Goal: Transaction & Acquisition: Purchase product/service

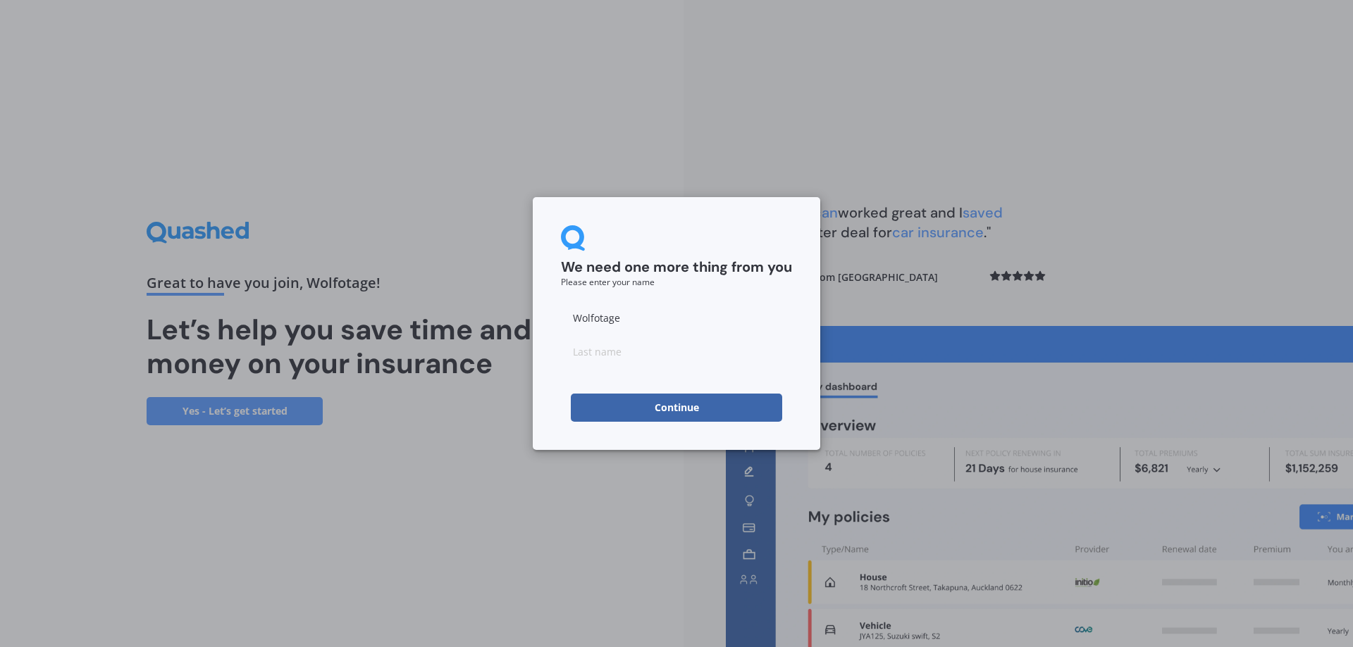
click at [669, 399] on button "Continue" at bounding box center [676, 408] width 211 height 28
click at [632, 328] on input "Wolfotage" at bounding box center [676, 318] width 231 height 28
drag, startPoint x: 626, startPoint y: 325, endPoint x: 444, endPoint y: 323, distance: 181.8
click at [464, 322] on div "We need one more thing from you Please enter your name Wolfotage Continue" at bounding box center [676, 323] width 1353 height 647
type input "a"
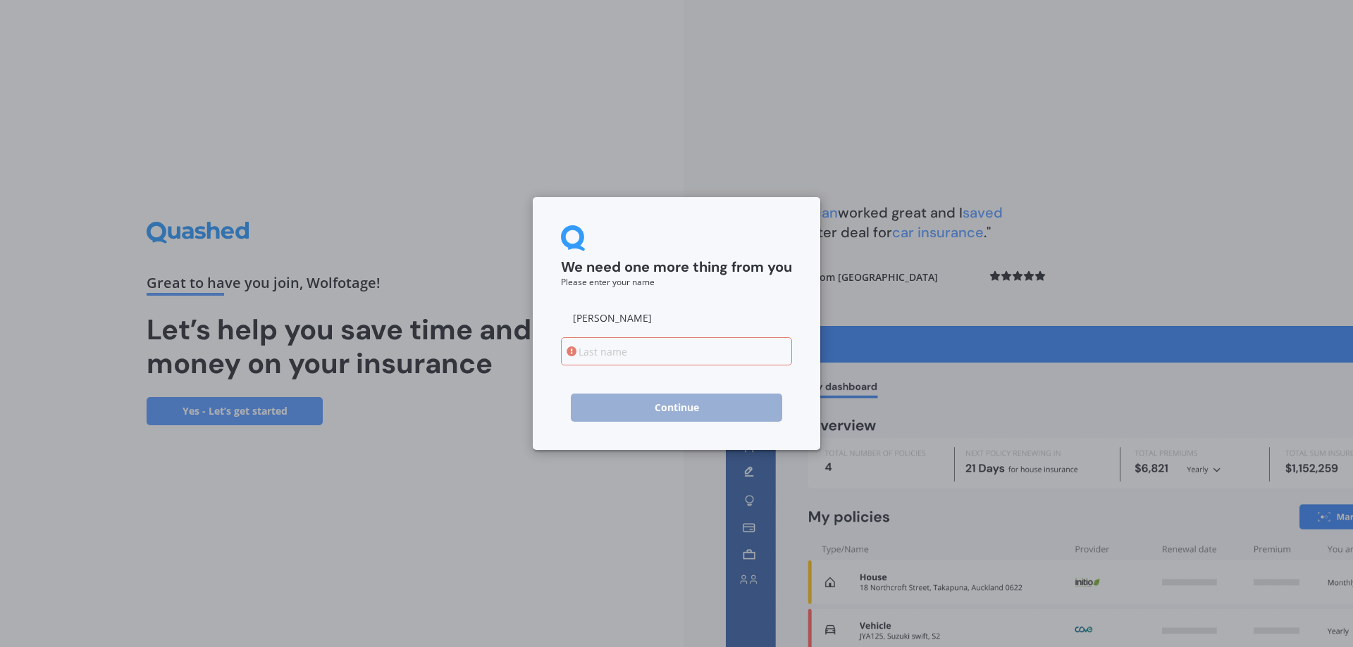
type input "[PERSON_NAME]"
type input "Musso"
click at [540, 374] on div "We need one more thing from you Please enter your name [PERSON_NAME] Continue" at bounding box center [676, 323] width 287 height 253
click at [652, 412] on button "Continue" at bounding box center [676, 408] width 211 height 28
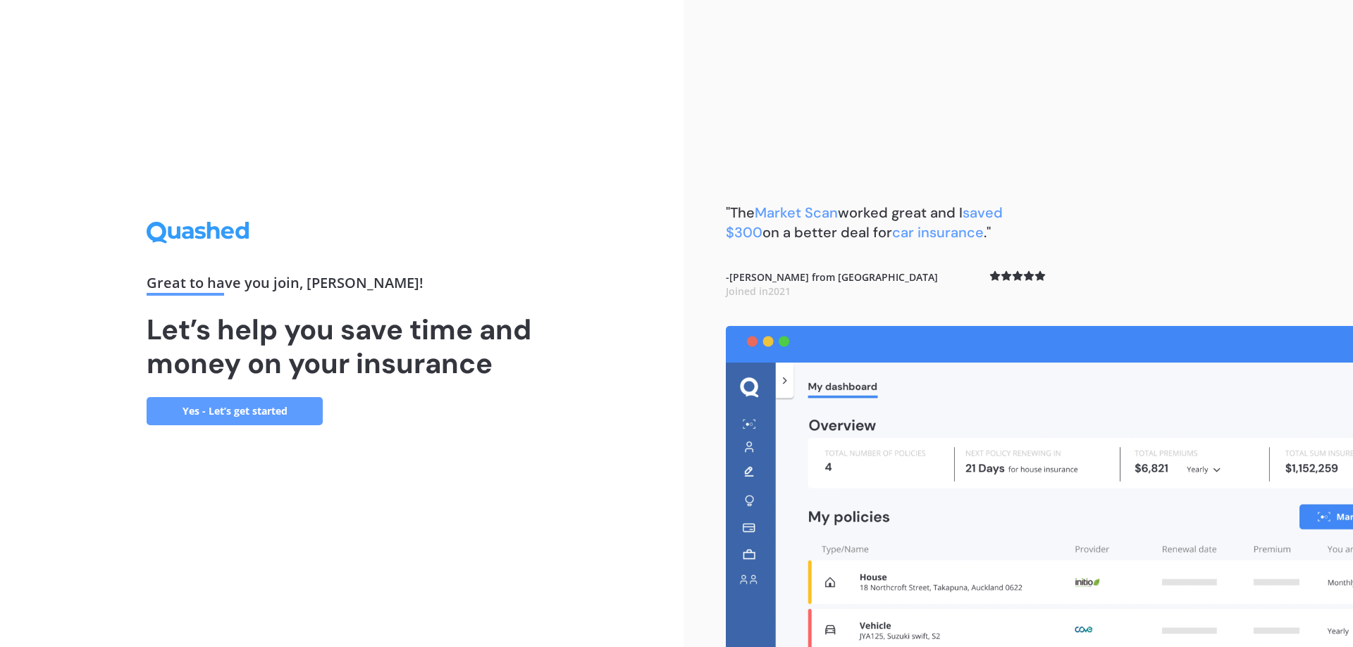
click at [293, 402] on link "Yes - Let’s get started" at bounding box center [235, 411] width 176 height 28
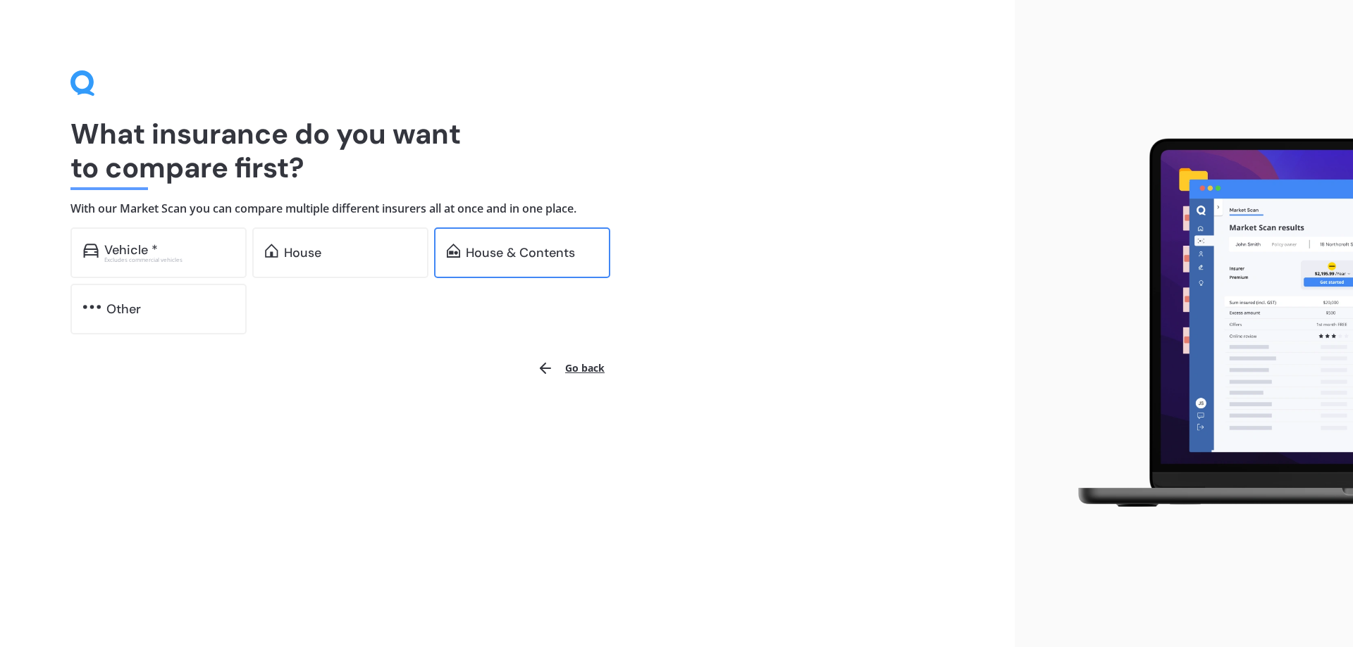
click at [542, 258] on div "House & Contents" at bounding box center [520, 253] width 109 height 14
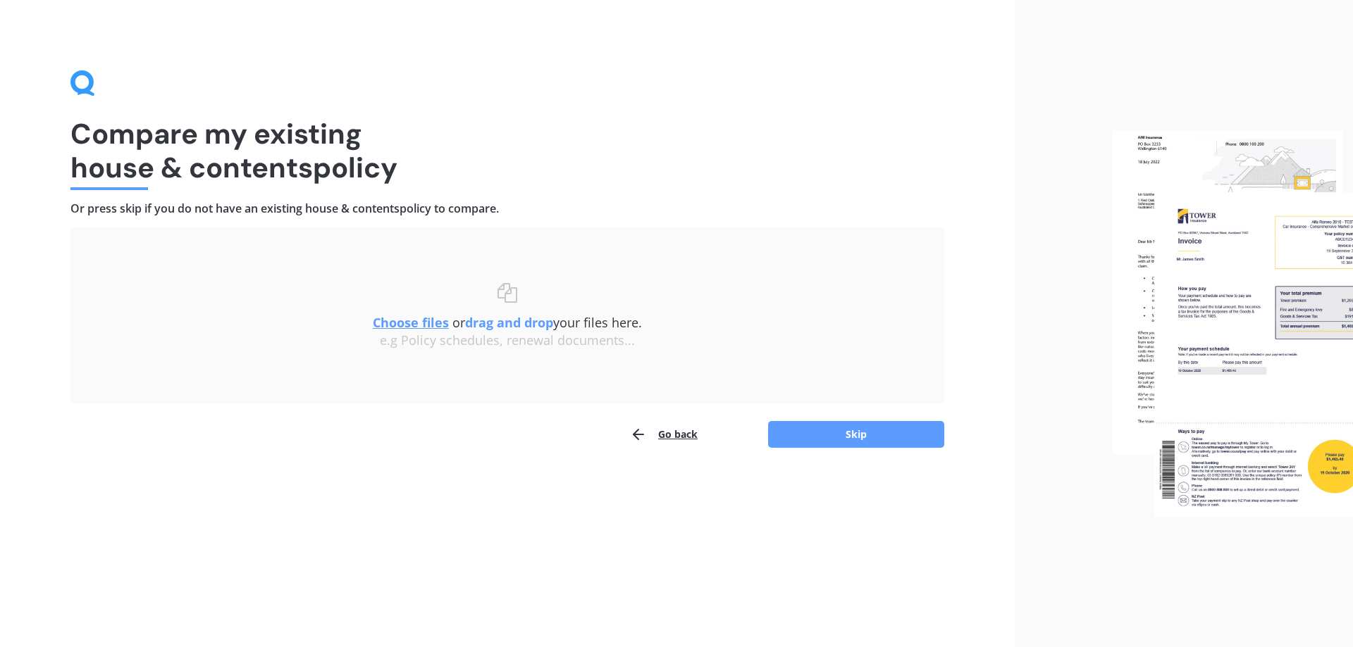
click at [659, 438] on button "Go back" at bounding box center [664, 435] width 68 height 28
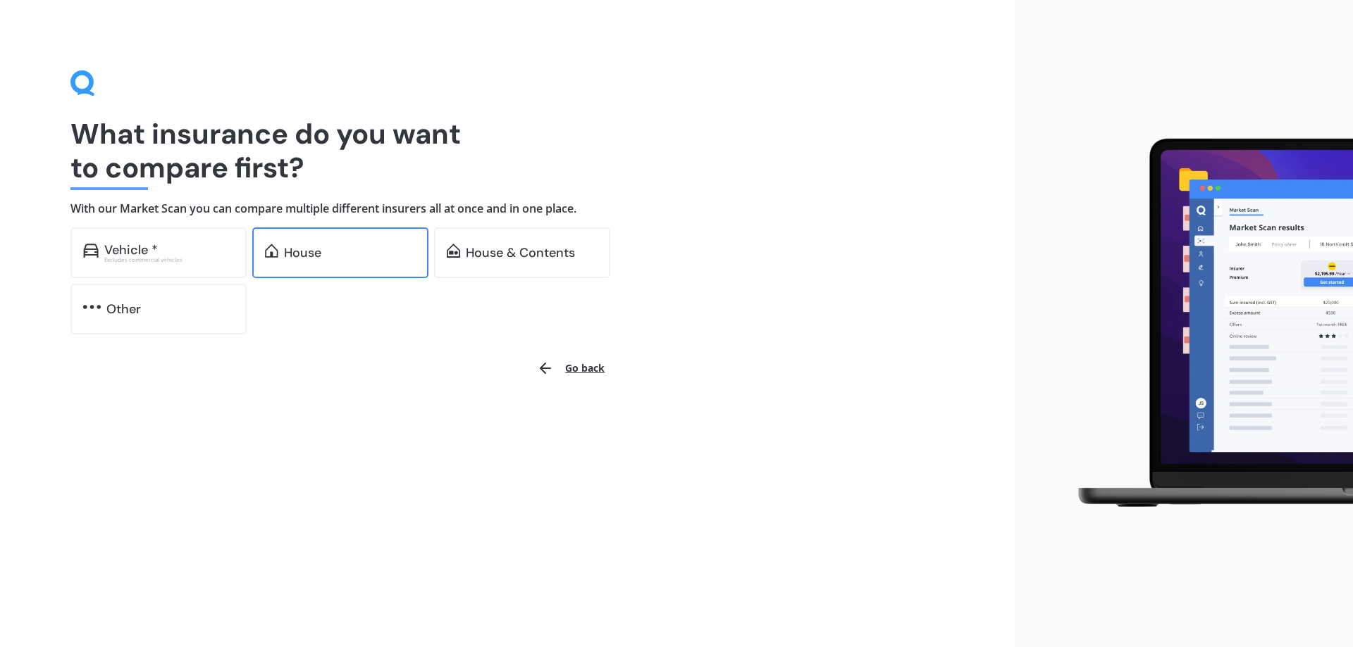
click at [352, 254] on div "House" at bounding box center [350, 253] width 132 height 14
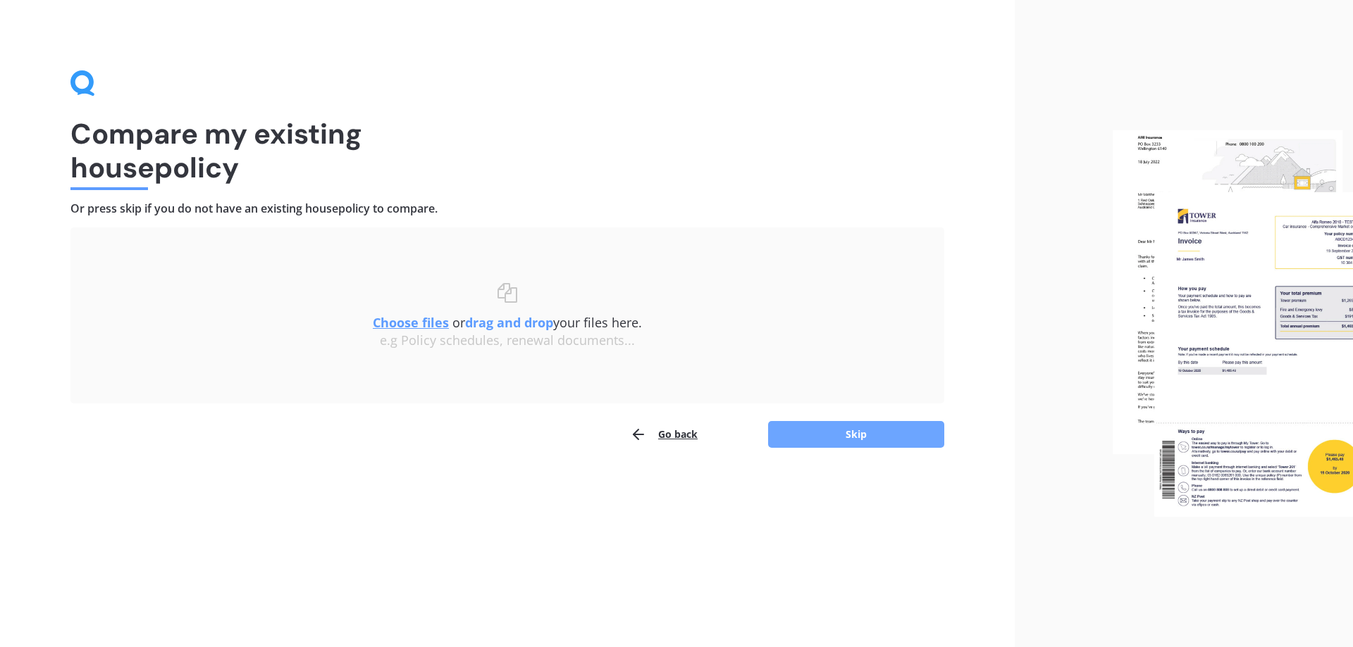
click at [864, 437] on button "Skip" at bounding box center [856, 434] width 176 height 27
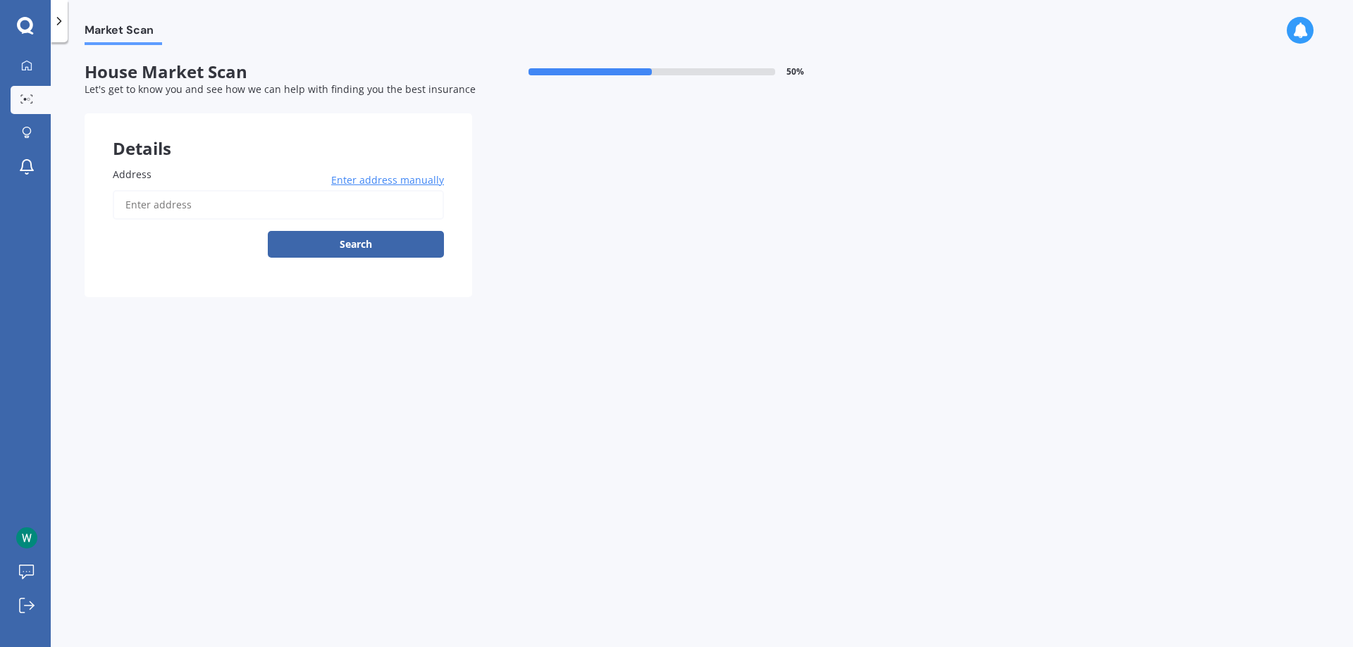
click at [216, 206] on input "Address" at bounding box center [278, 205] width 331 height 30
type input "4"
type input "[STREET_ADDRESS]"
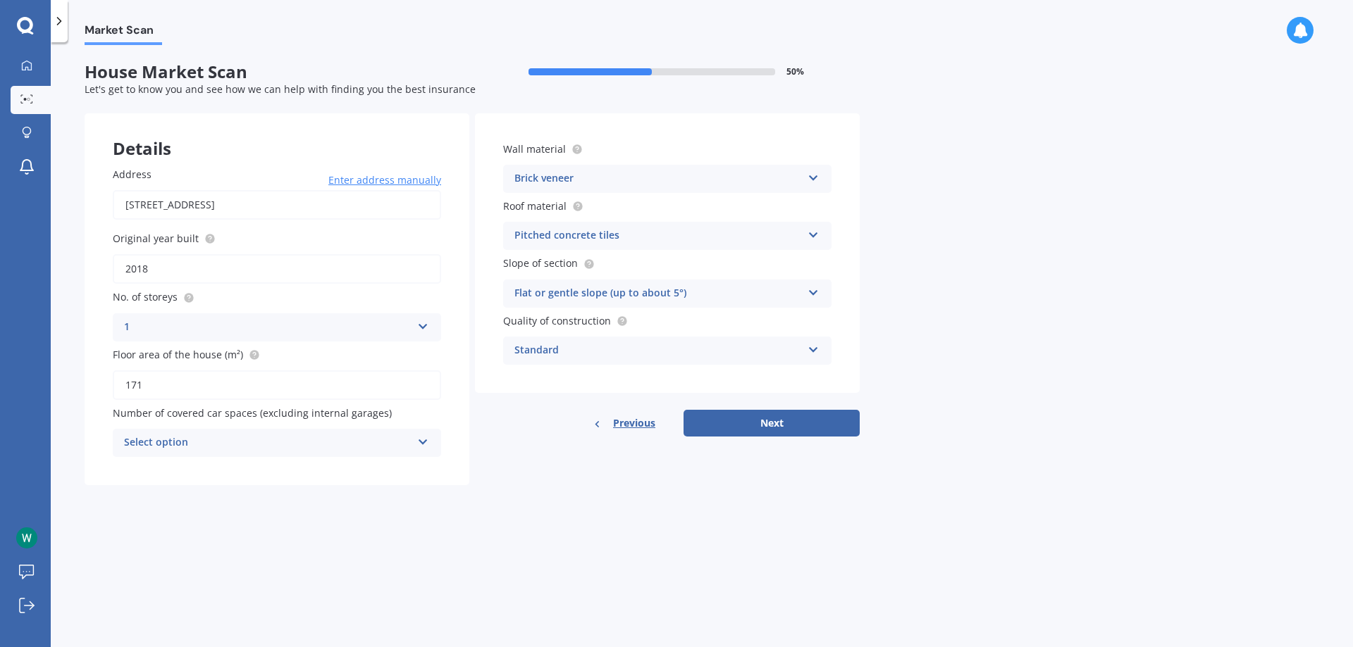
click at [640, 240] on div "Pitched concrete tiles" at bounding box center [657, 236] width 287 height 17
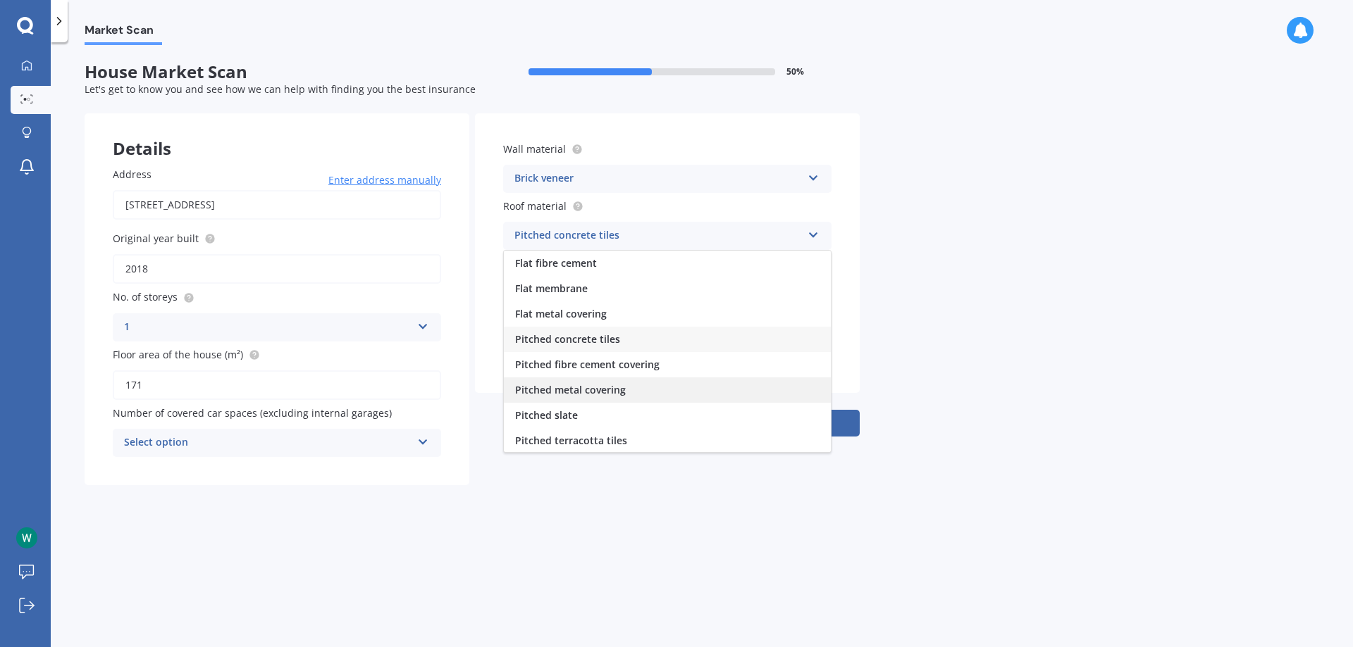
click at [674, 387] on div "Pitched metal covering" at bounding box center [667, 390] width 327 height 25
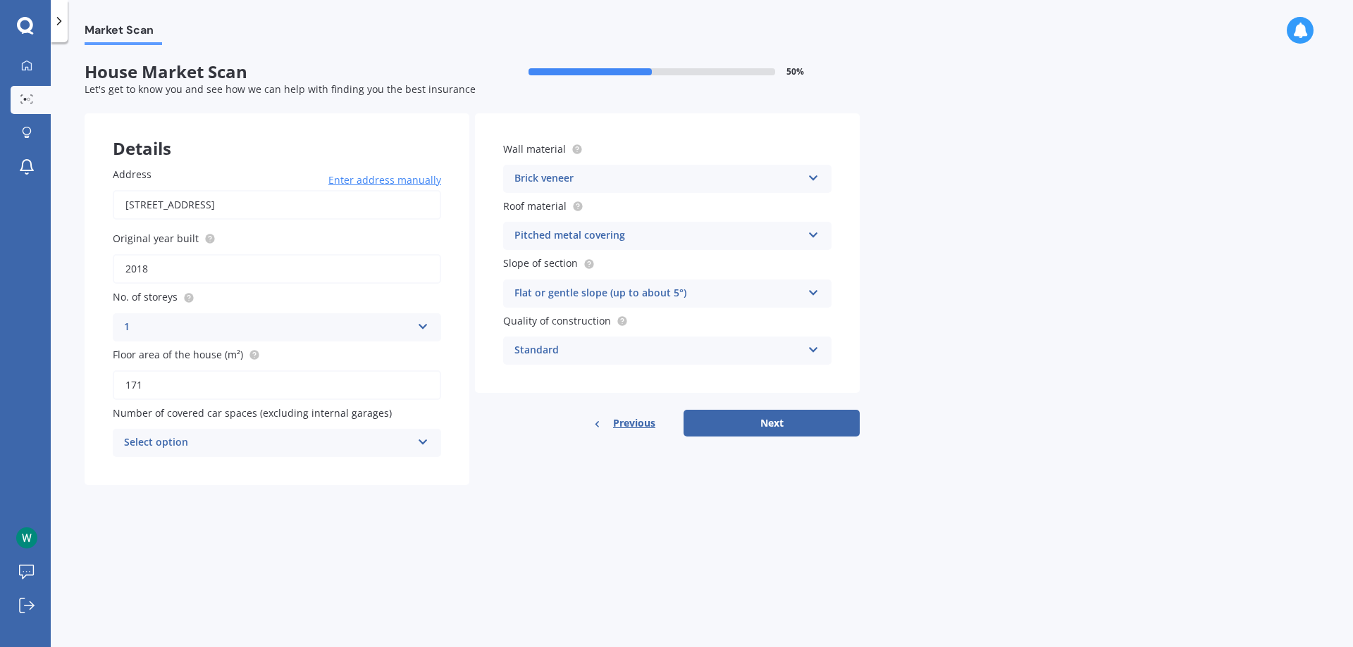
click at [597, 302] on div "Flat or gentle slope (up to about 5°)" at bounding box center [657, 293] width 287 height 17
click at [598, 347] on div "Standard" at bounding box center [657, 350] width 287 height 17
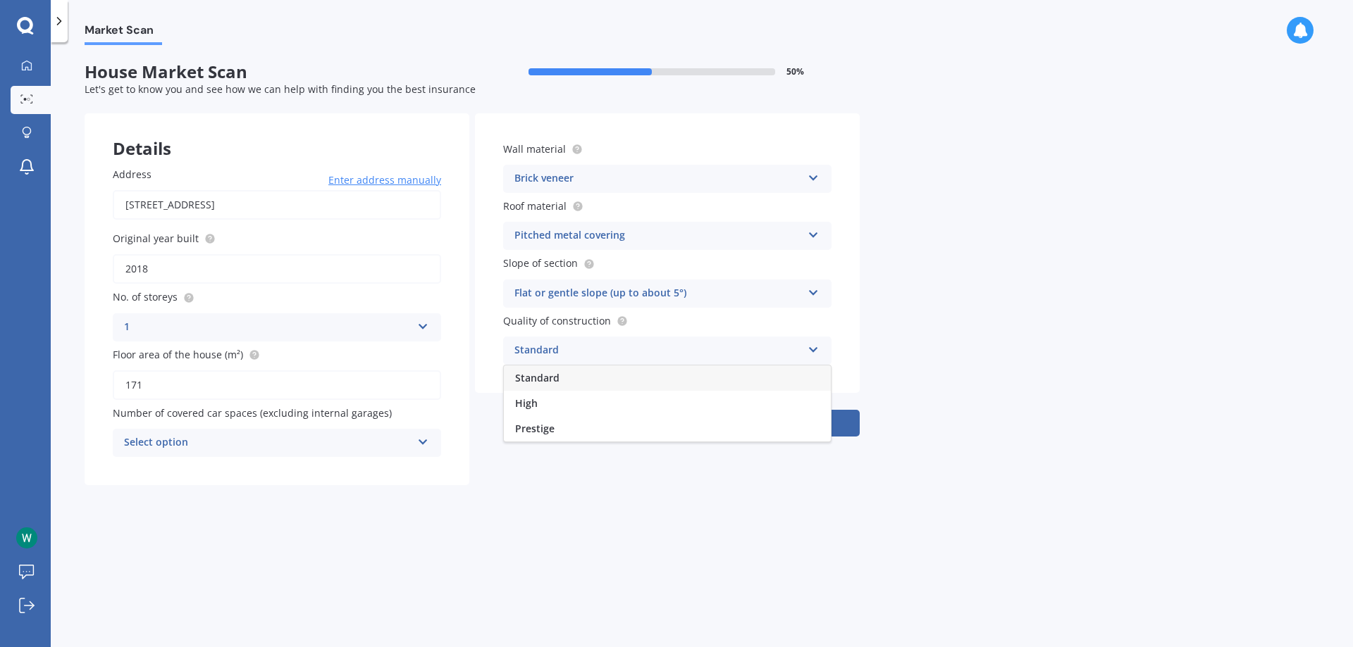
click at [598, 347] on div "Standard" at bounding box center [657, 350] width 287 height 17
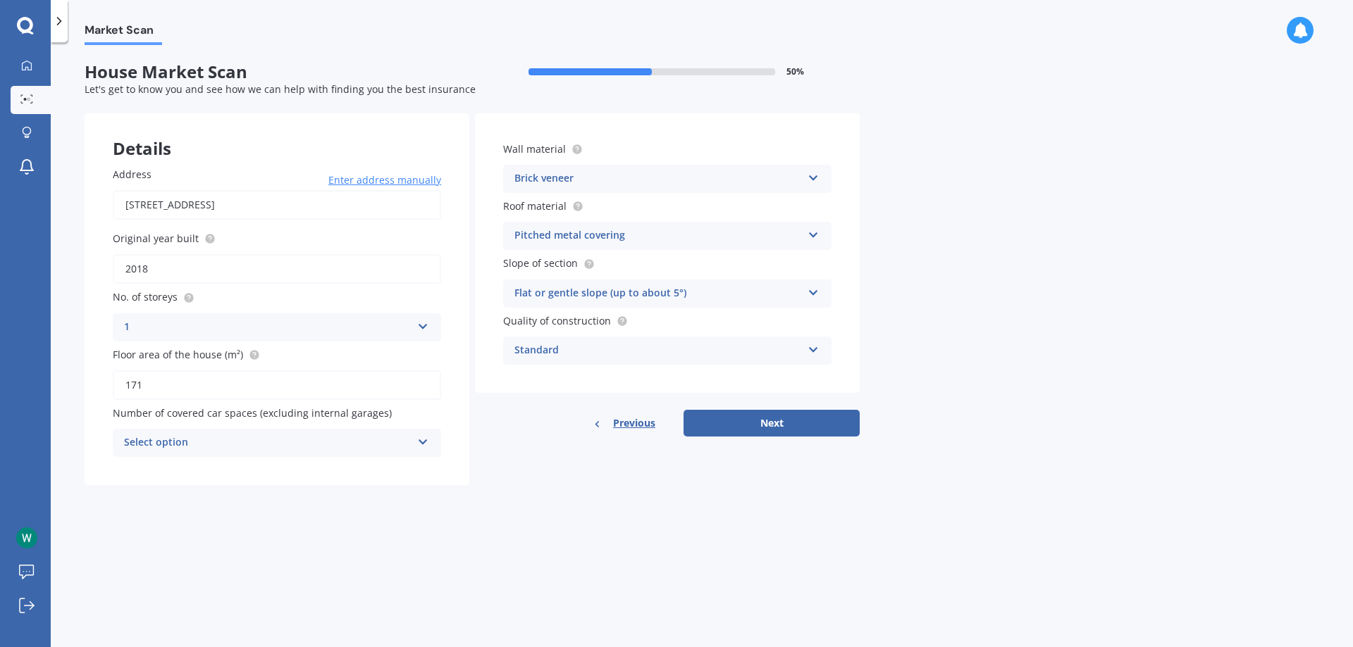
click at [556, 432] on div "Previous Next" at bounding box center [667, 423] width 385 height 27
click at [299, 387] on input "171" at bounding box center [277, 386] width 328 height 30
type input "171"
click at [323, 480] on div "Address [STREET_ADDRESS] Enter address manually Search Original year built 2018…" at bounding box center [277, 312] width 385 height 347
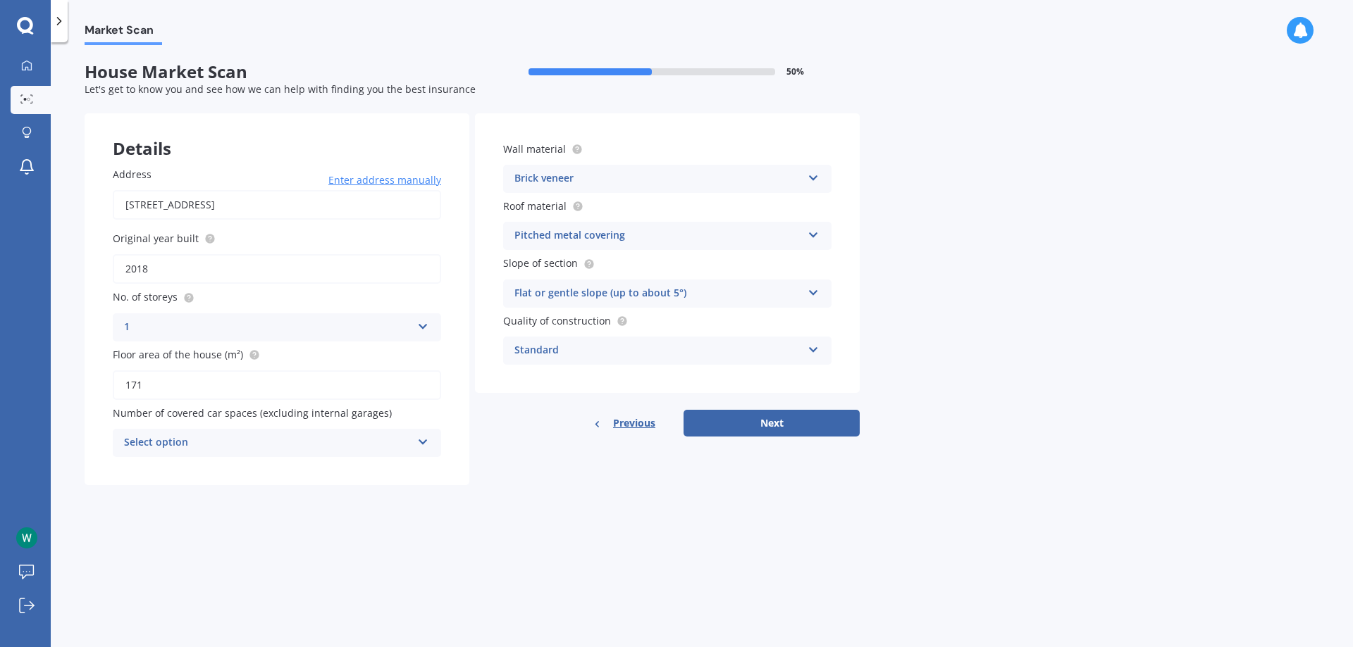
click at [299, 452] on div "Select option 0 1 2 3 4 5+" at bounding box center [277, 443] width 328 height 28
click at [313, 418] on span "Number of covered car spaces (excluding internal garages)" at bounding box center [252, 412] width 279 height 13
click at [728, 418] on button "Next" at bounding box center [771, 423] width 176 height 27
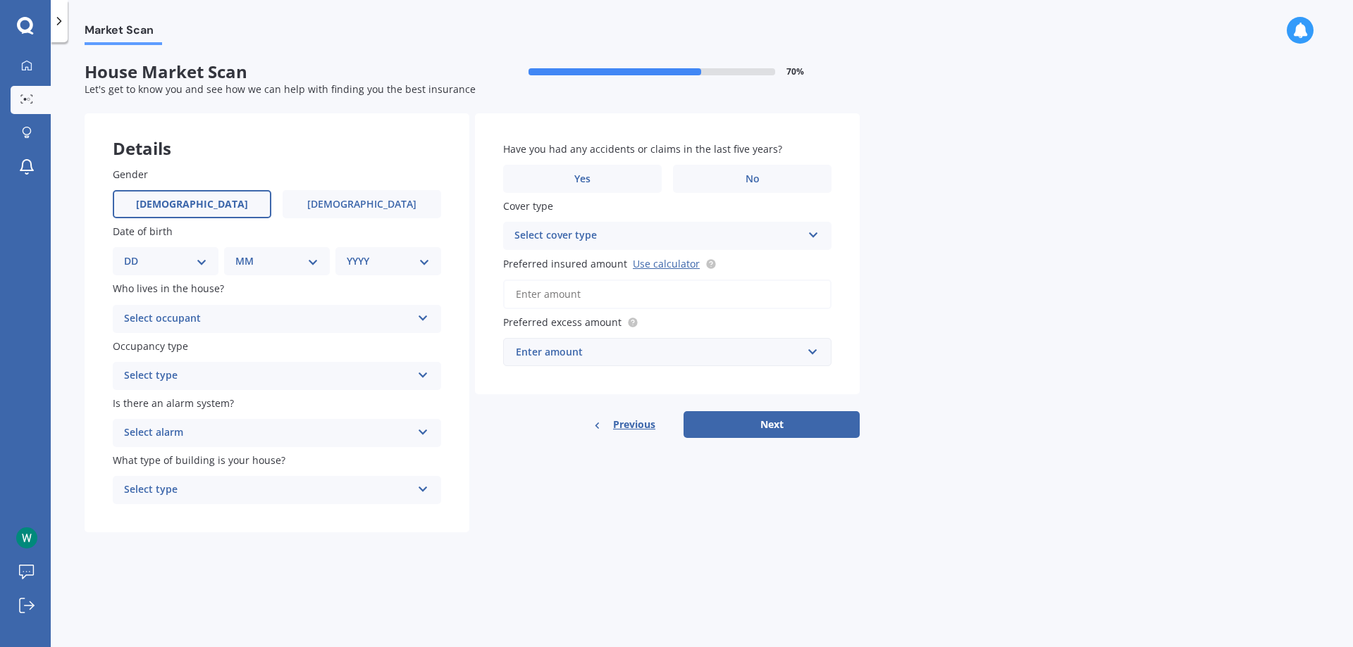
click at [224, 199] on label "[DEMOGRAPHIC_DATA]" at bounding box center [192, 204] width 159 height 28
click at [0, 0] on input "[DEMOGRAPHIC_DATA]" at bounding box center [0, 0] width 0 height 0
click at [197, 257] on select "DD 01 02 03 04 05 06 07 08 09 10 11 12 13 14 15 16 17 18 19 20 21 22 23 24 25 2…" at bounding box center [165, 261] width 83 height 15
select select "09"
click at [135, 254] on select "DD 01 02 03 04 05 06 07 08 09 10 11 12 13 14 15 16 17 18 19 20 21 22 23 24 25 2…" at bounding box center [165, 261] width 83 height 15
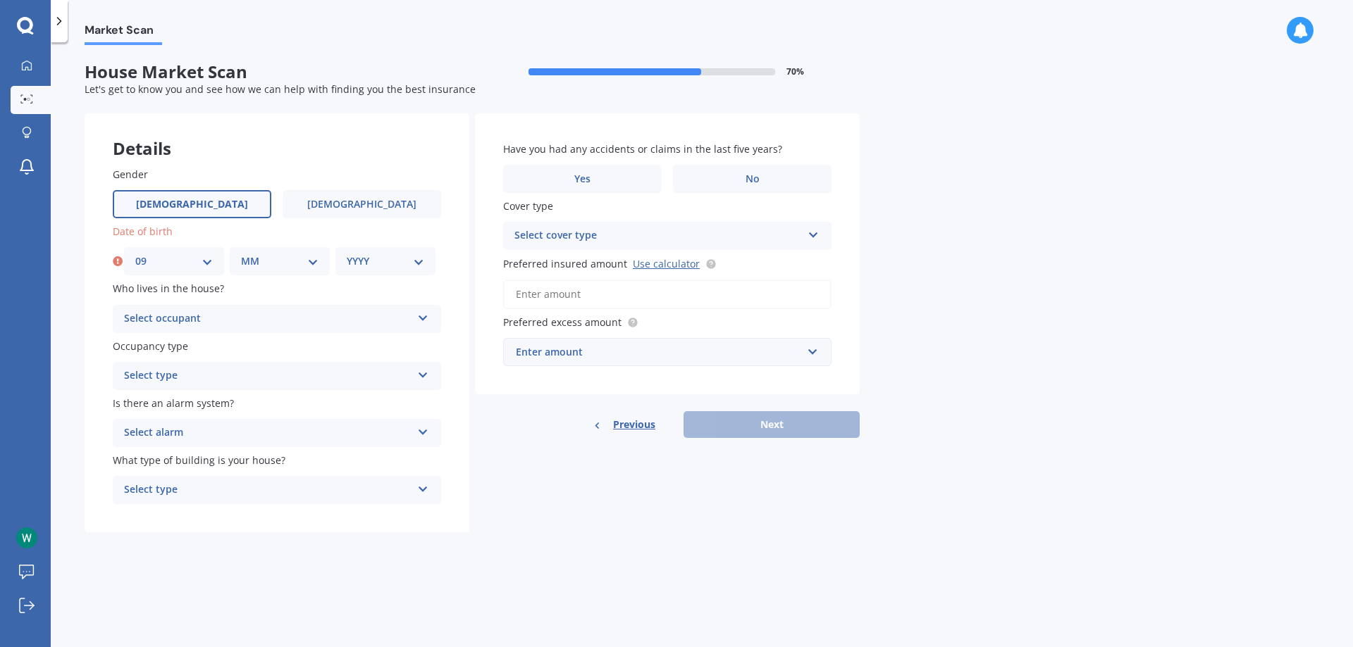
click at [291, 256] on select "MM 01 02 03 04 05 06 07 08 09 10 11 12" at bounding box center [279, 261] width 77 height 15
select select "06"
click at [241, 254] on select "MM 01 02 03 04 05 06 07 08 09 10 11 12" at bounding box center [279, 261] width 77 height 15
click at [373, 263] on select "YYYY 2009 2008 2007 2006 2005 2004 2003 2002 2001 2000 1999 1998 1997 1996 1995…" at bounding box center [385, 261] width 77 height 15
select select "1993"
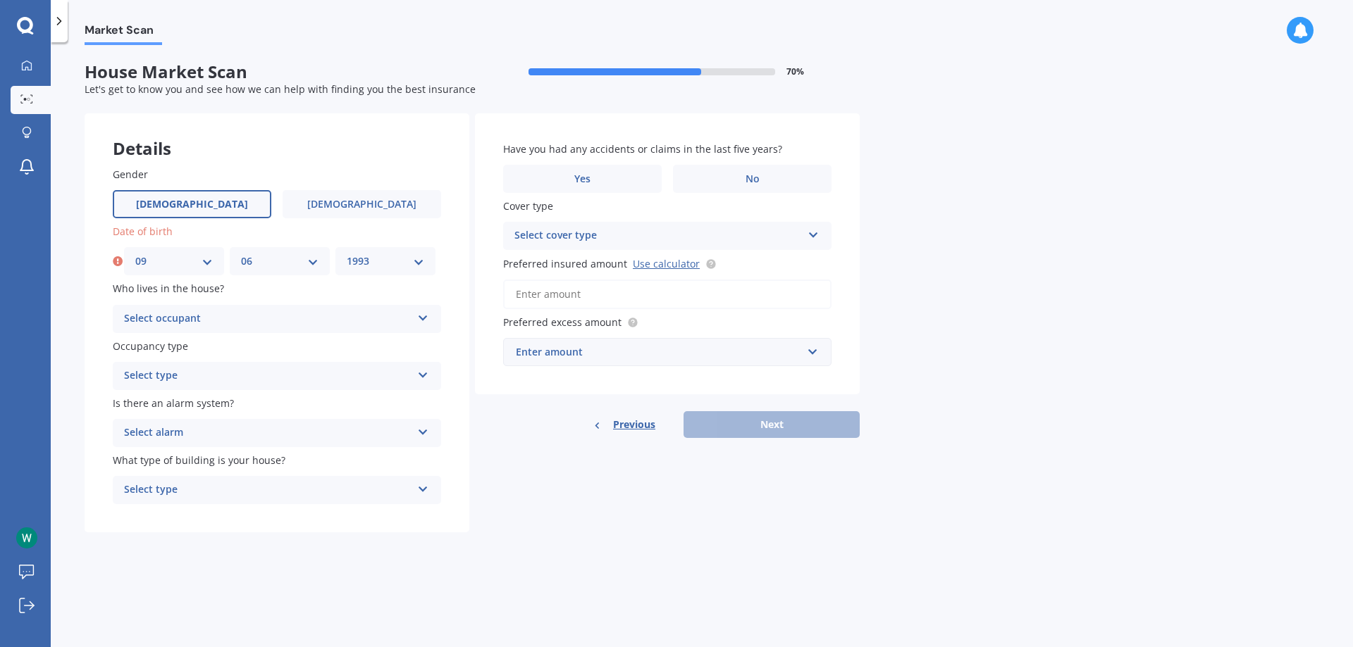
click at [347, 254] on select "YYYY 2009 2008 2007 2006 2005 2004 2003 2002 2001 2000 1999 1998 1997 1996 1995…" at bounding box center [385, 261] width 77 height 15
click at [193, 311] on div "Select occupant" at bounding box center [267, 319] width 287 height 17
click at [210, 352] on div "Owner" at bounding box center [276, 346] width 327 height 25
click at [216, 362] on div "Select type Permanent Holiday (without tenancy)" at bounding box center [277, 376] width 328 height 28
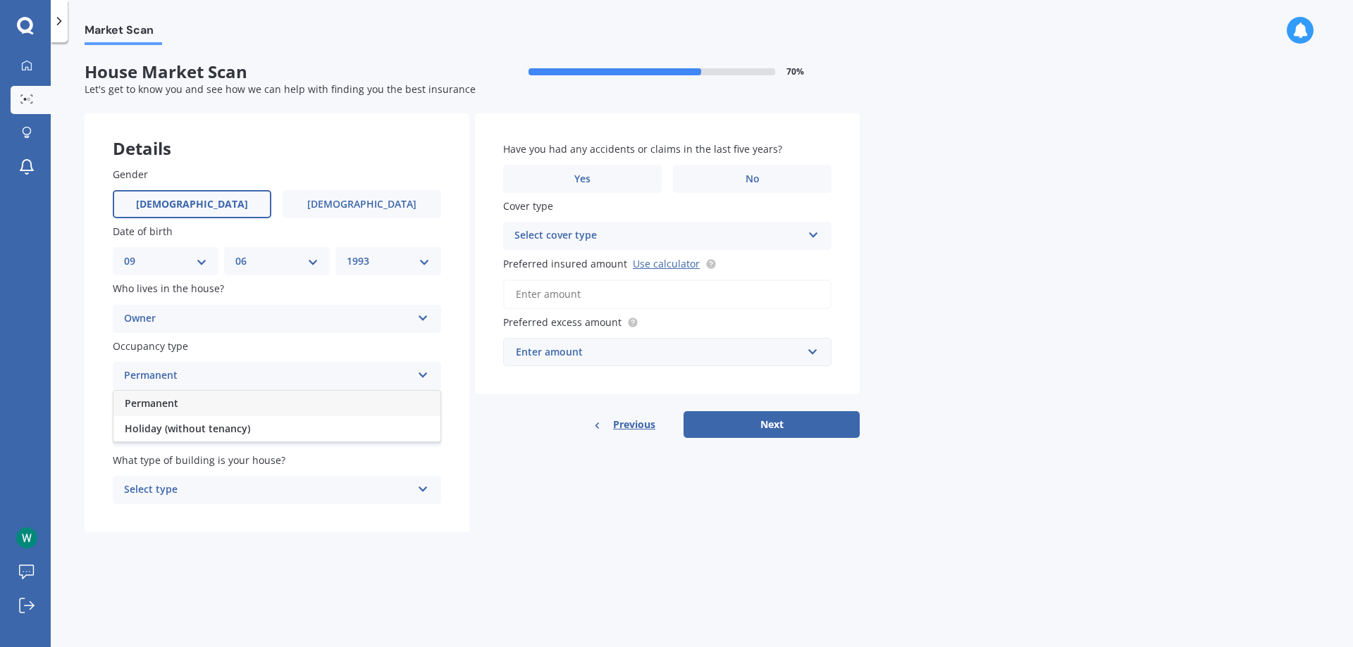
click at [238, 405] on div "Permanent" at bounding box center [276, 403] width 327 height 25
click at [242, 414] on div "Is there an alarm system? Select alarm Yes, monitored Yes, not monitored No" at bounding box center [277, 421] width 328 height 51
click at [239, 423] on div "Select alarm Yes, monitored Yes, not monitored No" at bounding box center [277, 433] width 328 height 28
click at [240, 427] on div "Yes, monitored" at bounding box center [267, 433] width 287 height 17
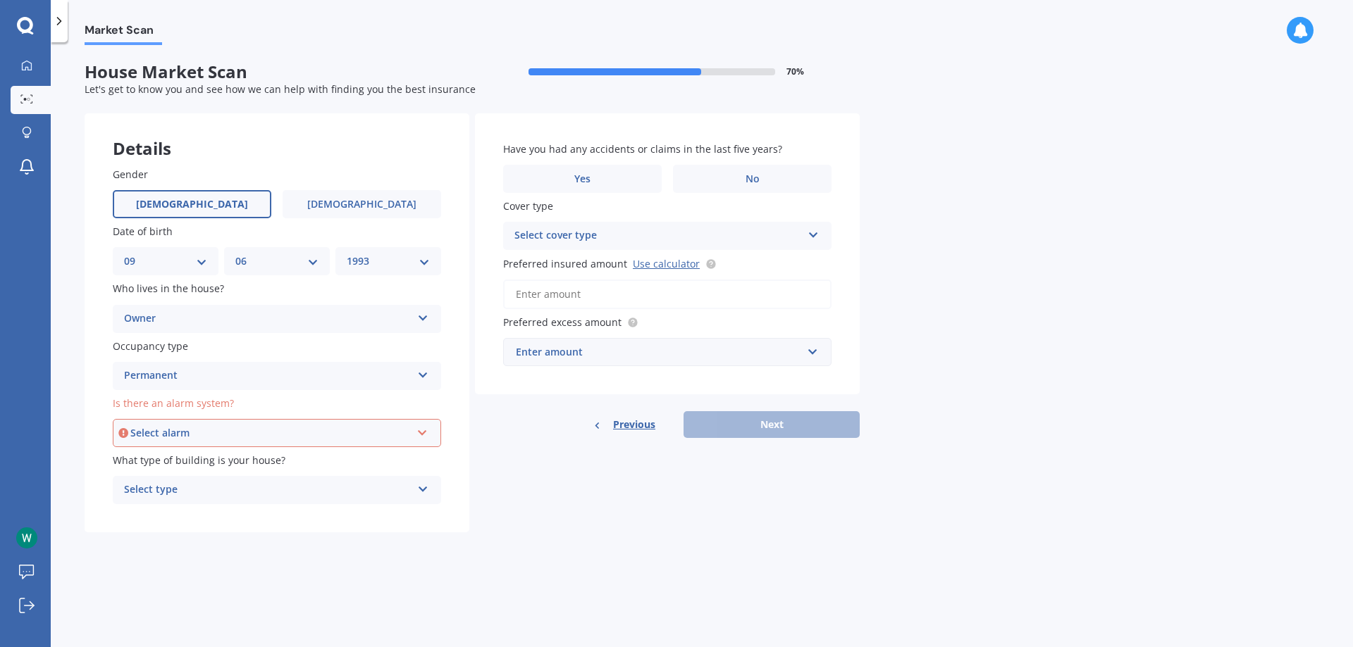
click at [240, 427] on div "Select alarm" at bounding box center [270, 433] width 280 height 15
click at [230, 505] on div "No" at bounding box center [276, 510] width 325 height 25
click at [207, 438] on div "No" at bounding box center [267, 433] width 287 height 17
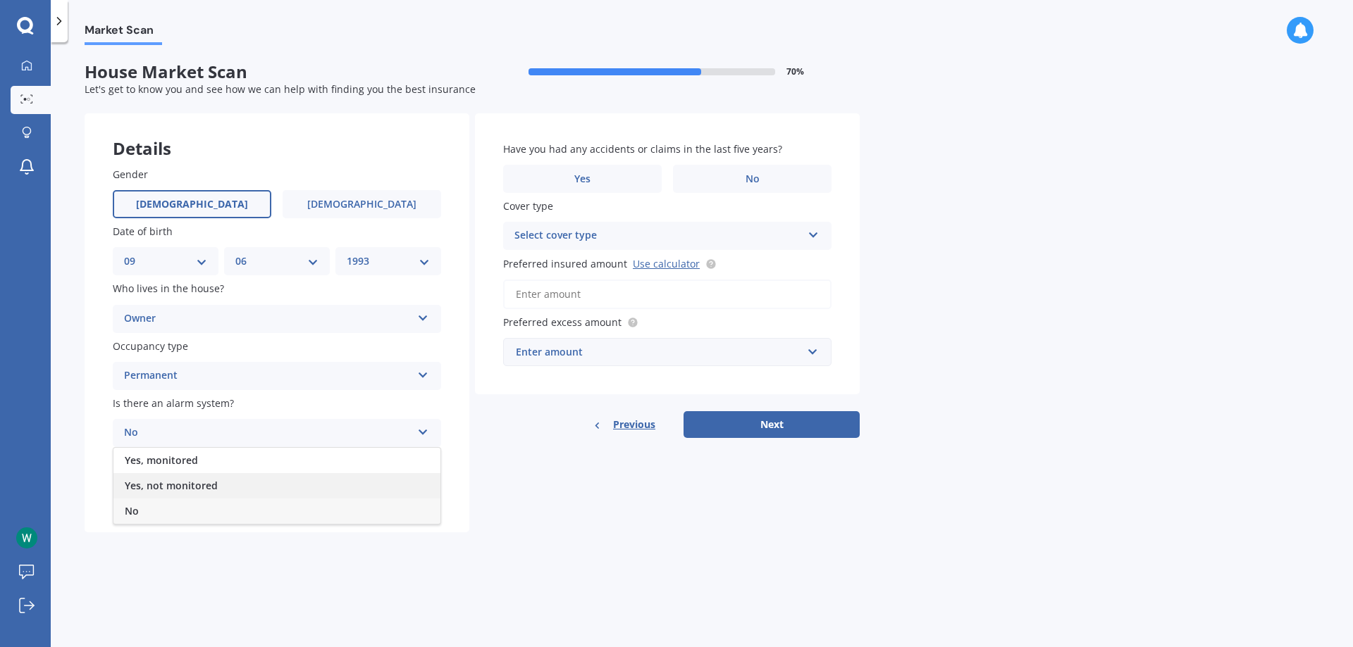
click at [207, 480] on span "Yes, not monitored" at bounding box center [171, 485] width 93 height 13
click at [220, 443] on div "Yes, not monitored Yes, monitored Yes, not monitored No" at bounding box center [277, 433] width 328 height 28
click at [220, 507] on div "No" at bounding box center [276, 511] width 327 height 25
click at [220, 502] on div "Select type Freestanding Multi-unit (in a block of 6 or less) Multi-unit (in a …" at bounding box center [277, 490] width 328 height 28
click at [273, 527] on div "Freestanding" at bounding box center [276, 517] width 327 height 25
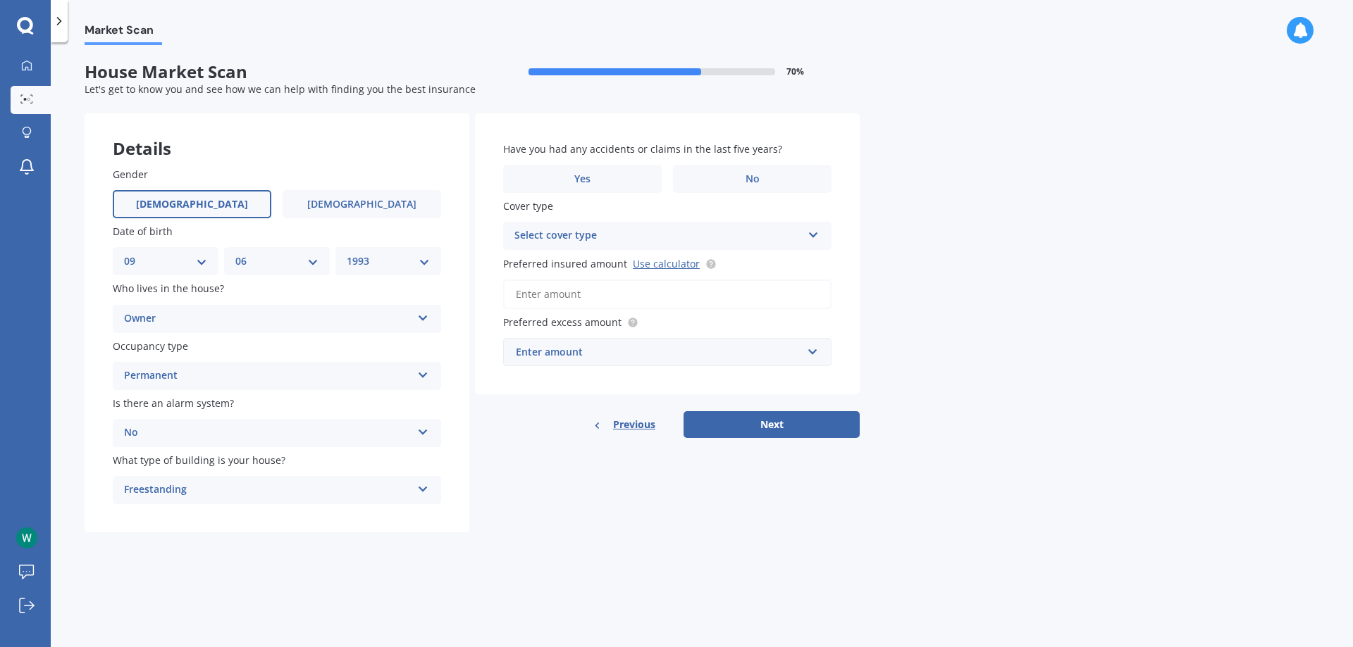
click at [664, 149] on span "Have you had any accidents or claims in the last five years?" at bounding box center [642, 148] width 279 height 13
click at [604, 174] on label "Yes" at bounding box center [582, 179] width 159 height 28
click at [0, 0] on input "Yes" at bounding box center [0, 0] width 0 height 0
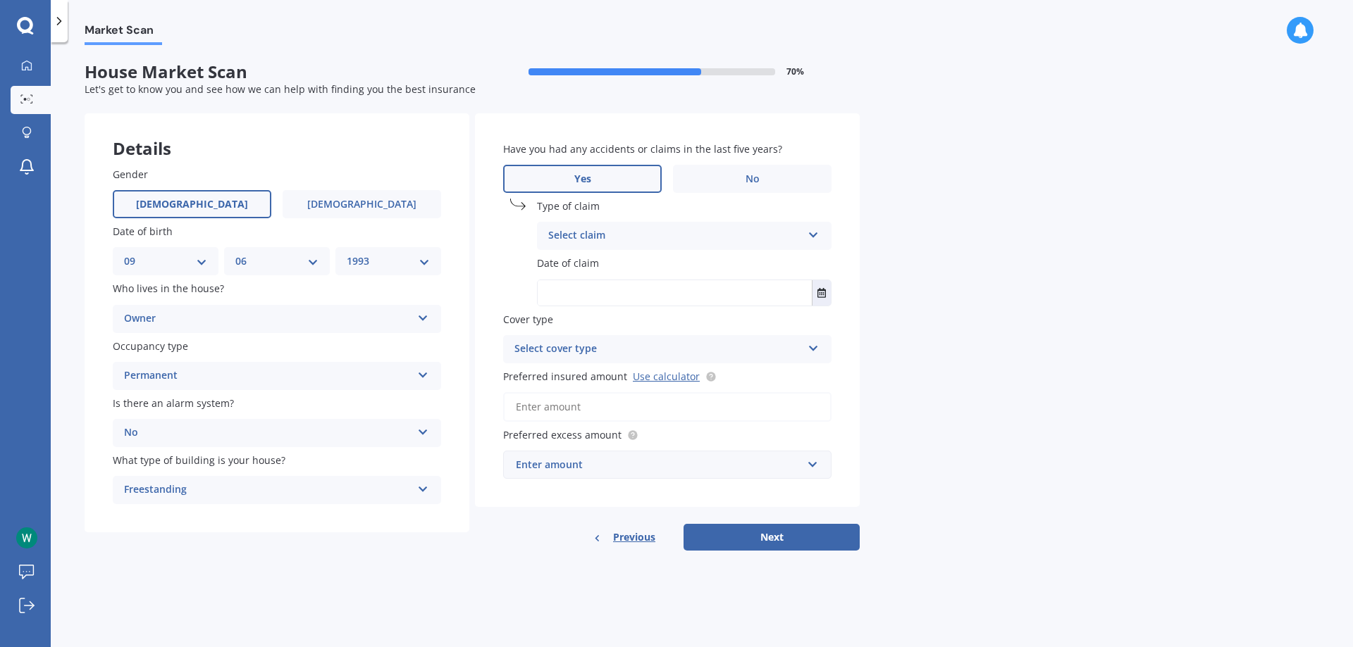
click at [608, 228] on div "Select claim" at bounding box center [675, 236] width 254 height 17
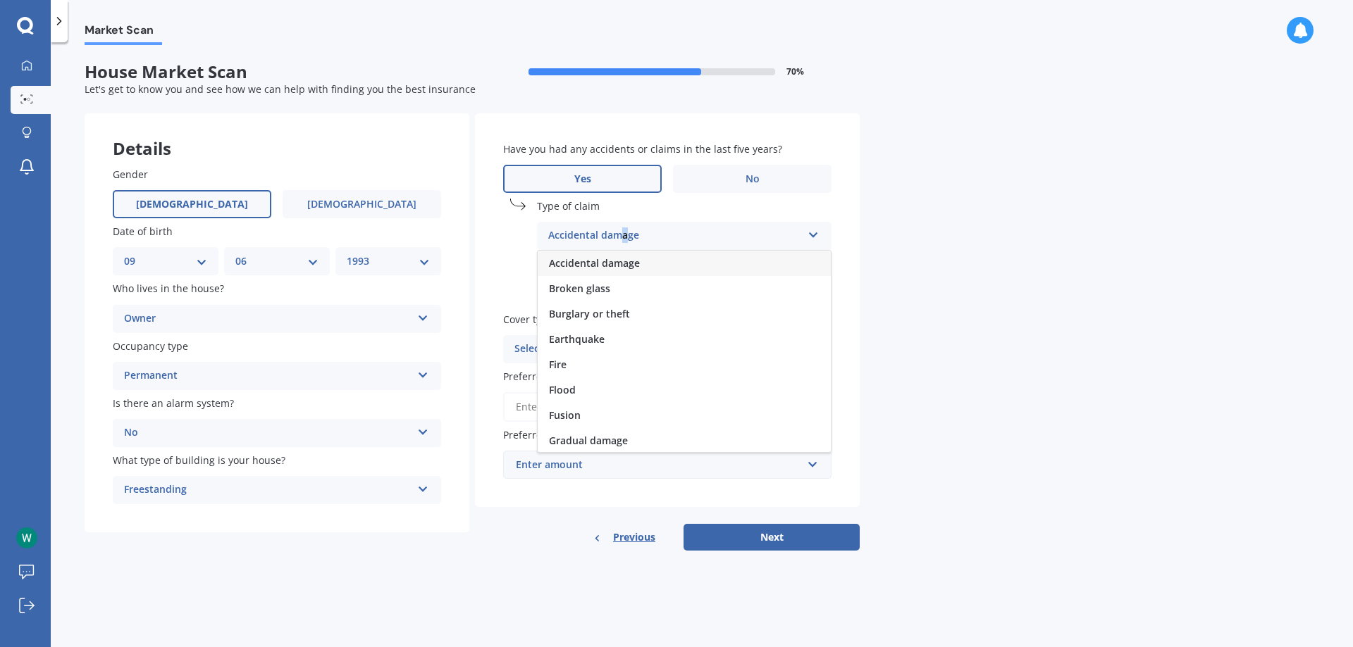
click at [626, 226] on div "Accidental damage Accidental damage Broken glass Burglary or theft Earthquake F…" at bounding box center [684, 236] width 294 height 28
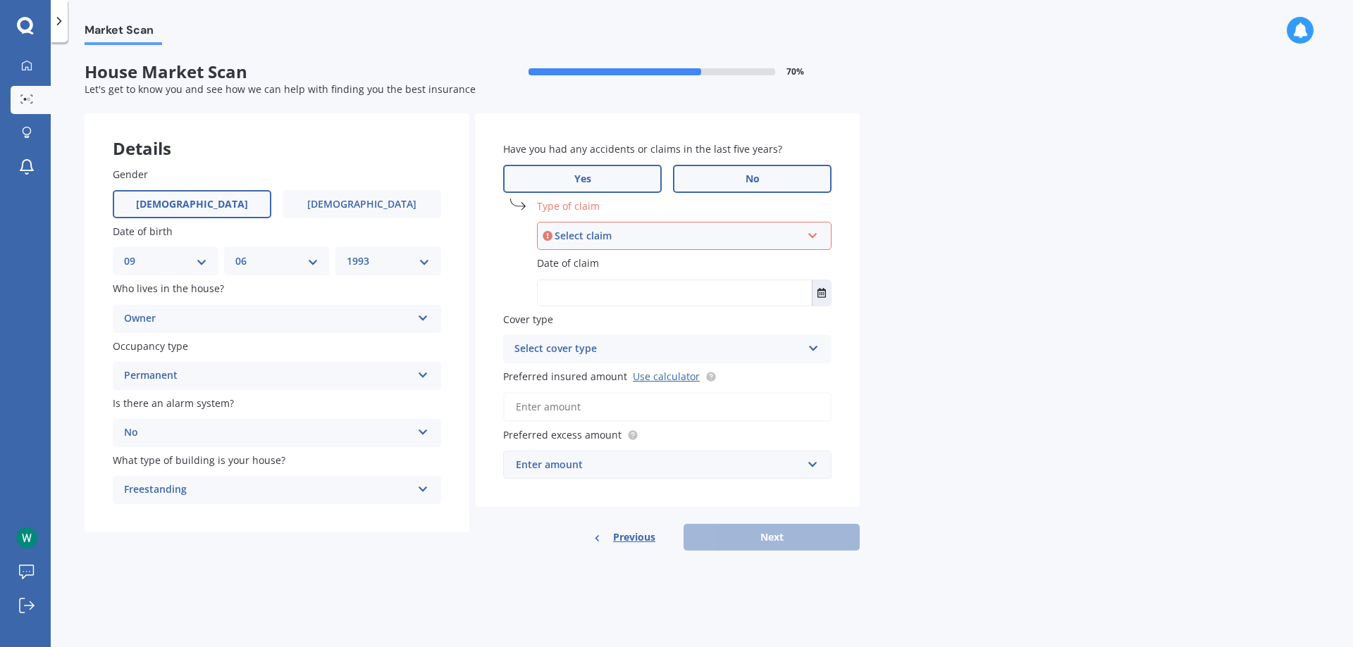
click at [722, 182] on label "No" at bounding box center [752, 179] width 159 height 28
click at [0, 0] on input "No" at bounding box center [0, 0] width 0 height 0
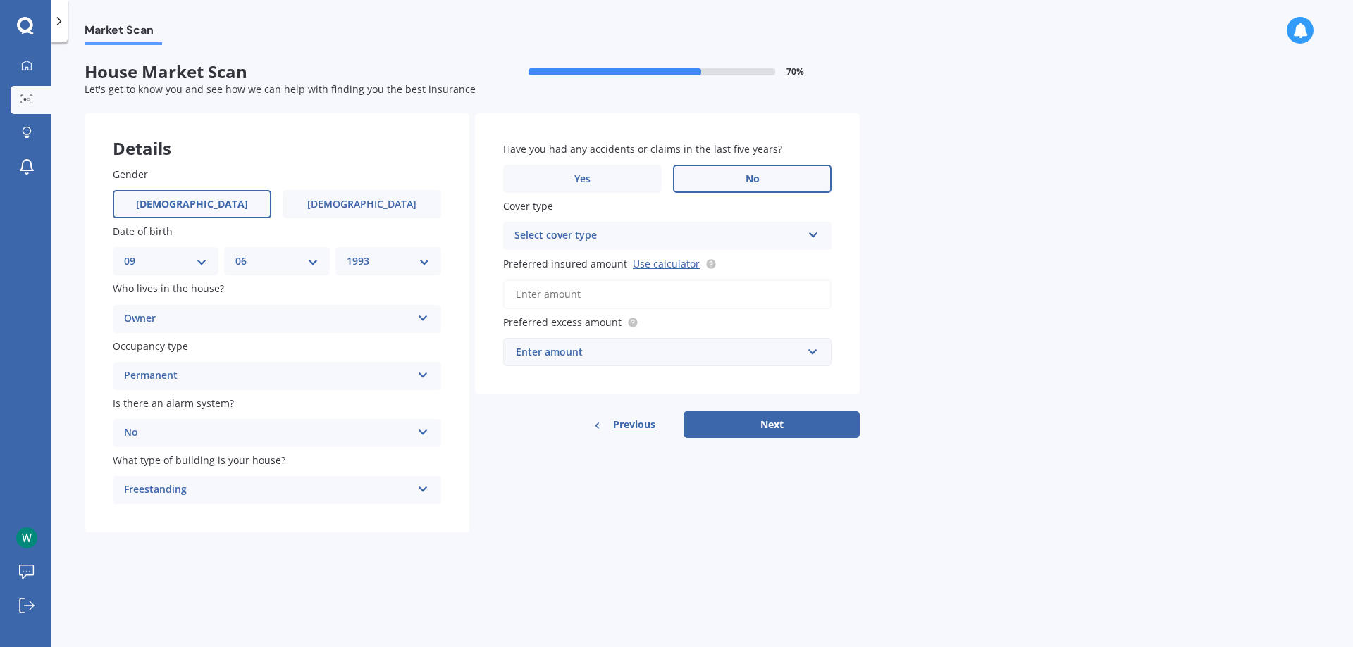
click at [632, 235] on div "Select cover type" at bounding box center [657, 236] width 287 height 17
click at [611, 266] on div "High" at bounding box center [667, 263] width 327 height 25
click at [547, 230] on div "High" at bounding box center [657, 236] width 287 height 17
click at [529, 296] on input "Preferred insured amount Use calculator" at bounding box center [667, 295] width 328 height 30
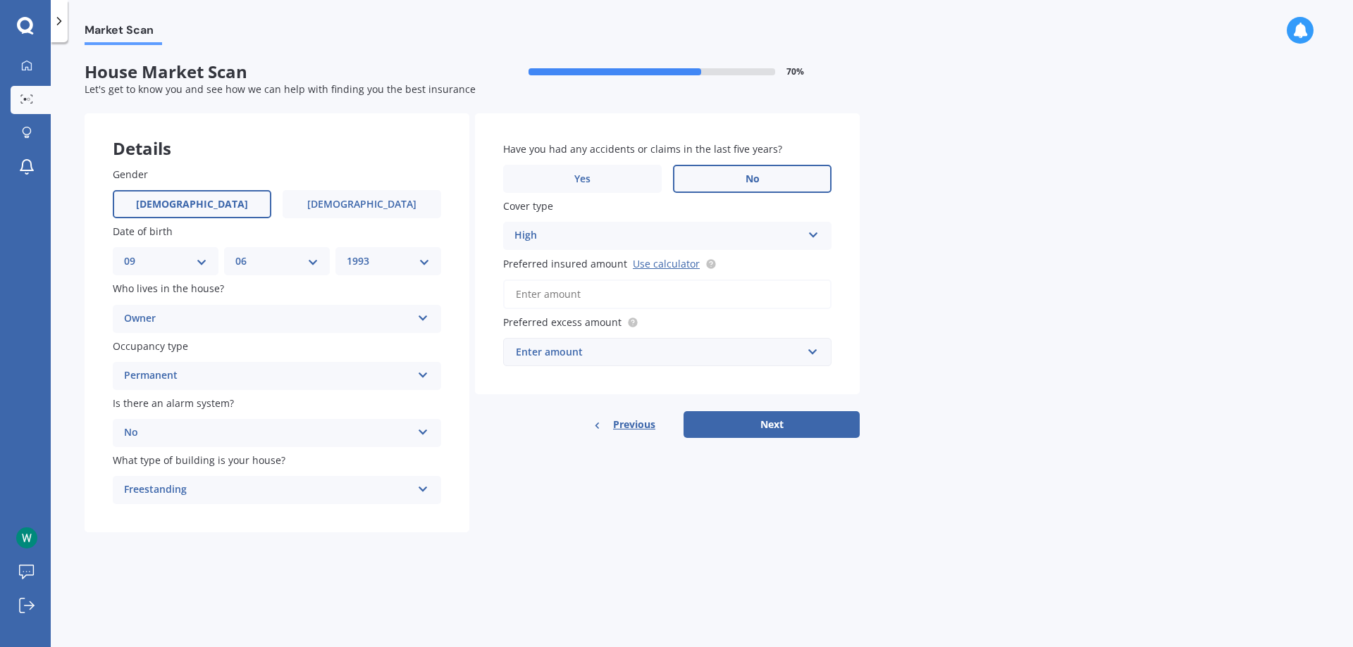
click at [1042, 289] on div "Market Scan House Market Scan 70 % Let's get to know you and see how we can hel…" at bounding box center [702, 347] width 1302 height 605
click at [649, 262] on link "Use calculator" at bounding box center [666, 263] width 67 height 13
click at [587, 283] on input "Preferred insured amount Use calculator" at bounding box center [667, 295] width 328 height 30
paste input "$657,257"
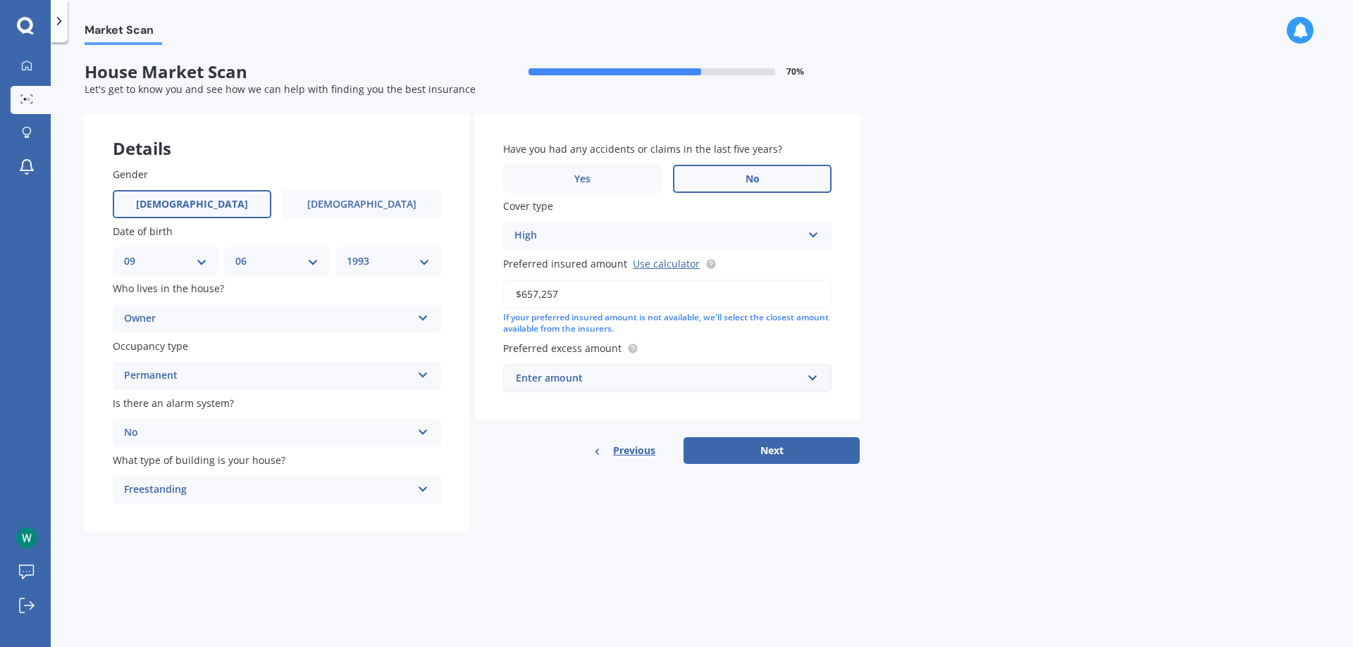
click at [954, 340] on div "Market Scan House Market Scan 70 % Let's get to know you and see how we can hel…" at bounding box center [702, 347] width 1302 height 605
click at [520, 294] on input "$657,257" at bounding box center [667, 295] width 328 height 30
click at [579, 291] on input "$657,257" at bounding box center [667, 295] width 328 height 30
drag, startPoint x: 579, startPoint y: 291, endPoint x: 538, endPoint y: 306, distance: 43.5
click at [538, 306] on input "$657,257" at bounding box center [667, 295] width 328 height 30
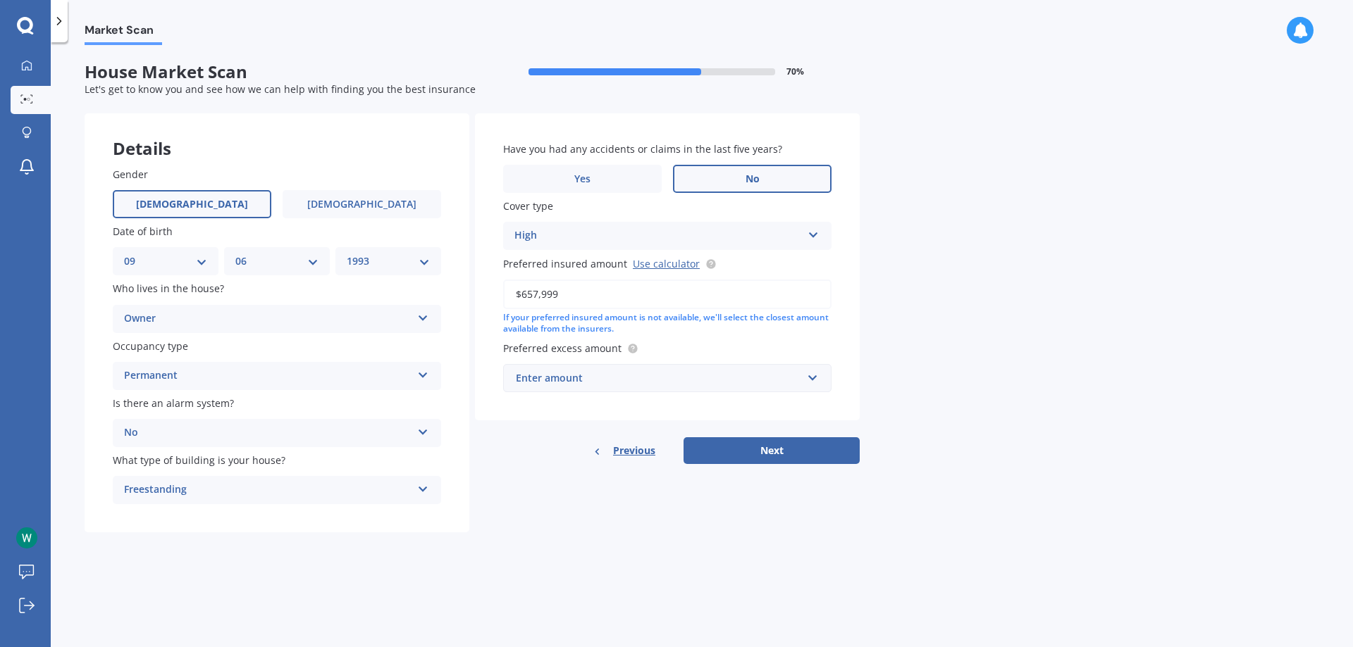
click at [602, 322] on div "If your preferred insured amount is not available, we'll select the closest amo…" at bounding box center [667, 324] width 328 height 24
click at [599, 301] on input "$657,999" at bounding box center [667, 295] width 328 height 30
drag, startPoint x: 609, startPoint y: 302, endPoint x: 534, endPoint y: 323, distance: 77.6
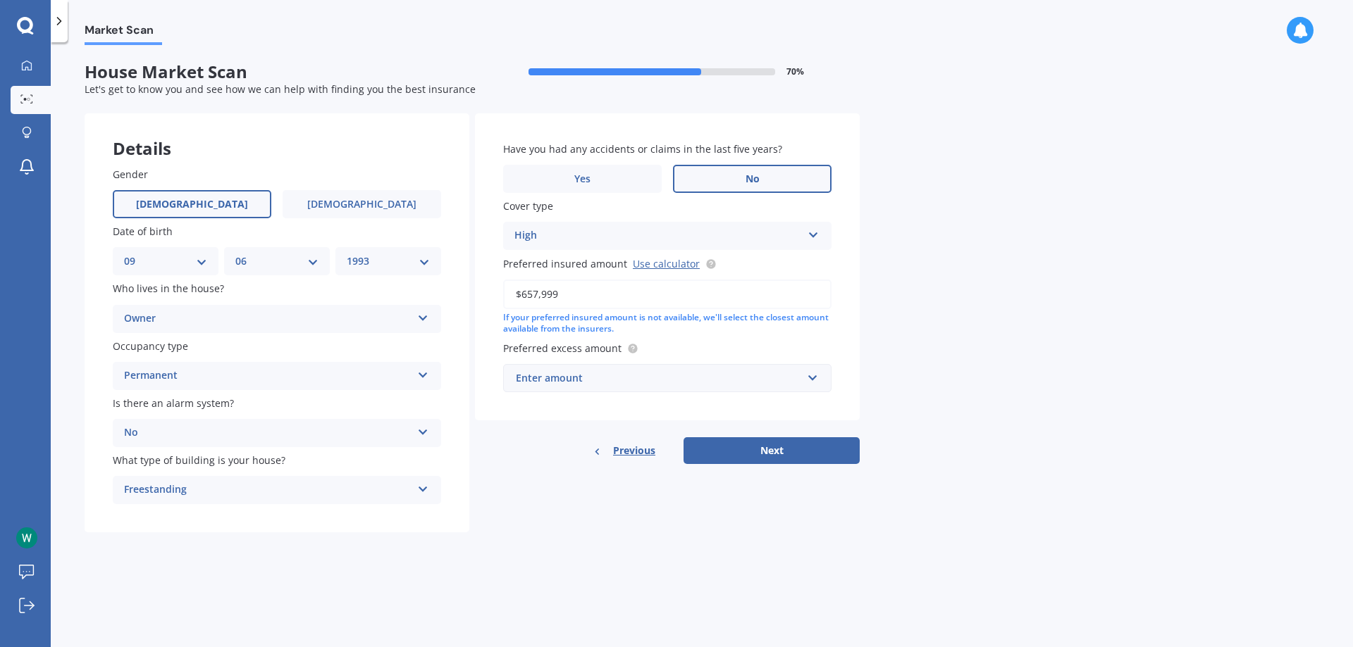
click at [534, 323] on div "$657,999 If your preferred insured amount is not available, we'll select the cl…" at bounding box center [667, 308] width 328 height 56
type input "$650,000"
click at [566, 325] on div "If your preferred insured amount is not available, we'll select the closest amo…" at bounding box center [667, 324] width 328 height 24
click at [645, 374] on div "Enter amount" at bounding box center [659, 378] width 286 height 15
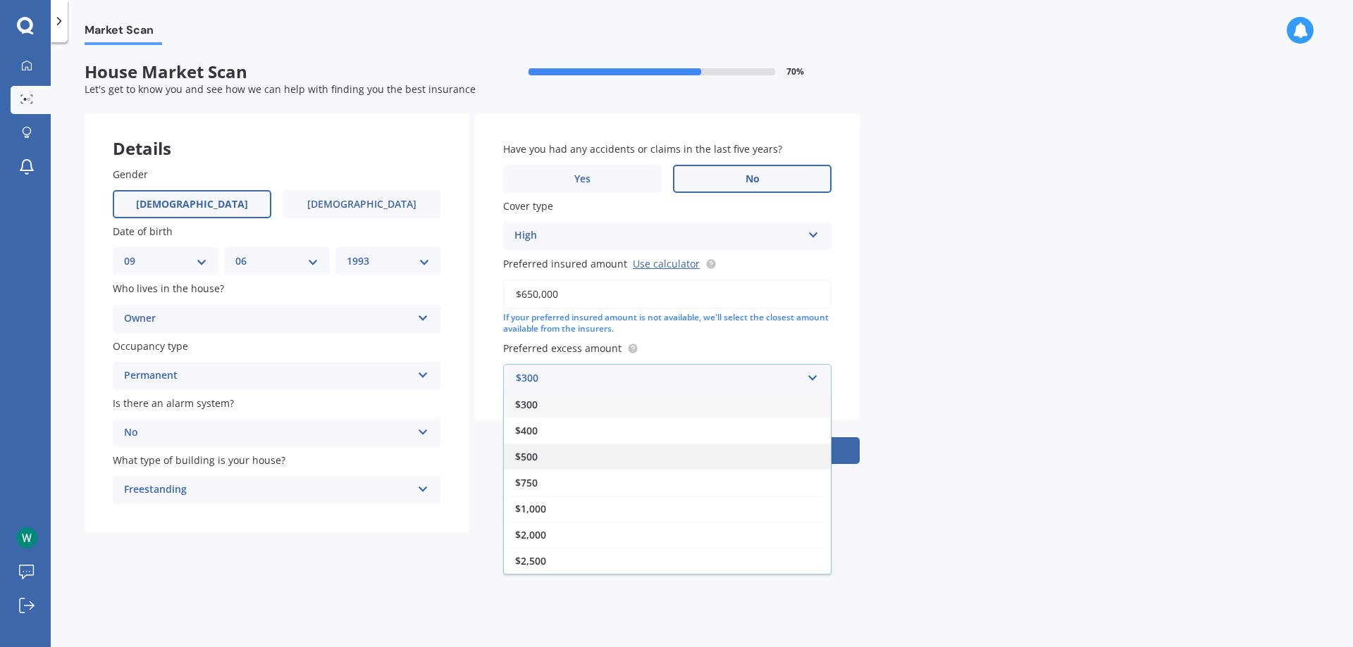
click at [630, 457] on div "$500" at bounding box center [667, 457] width 327 height 26
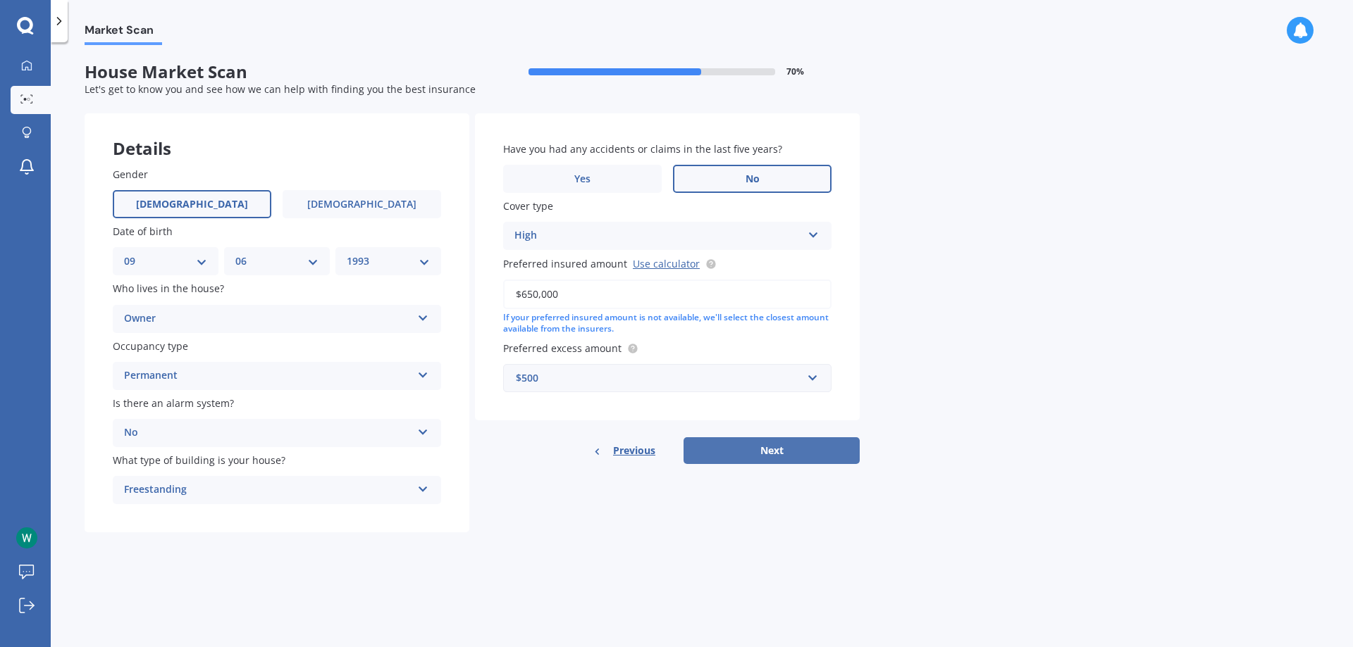
click at [738, 452] on button "Next" at bounding box center [771, 450] width 176 height 27
select select "09"
select select "06"
select select "1993"
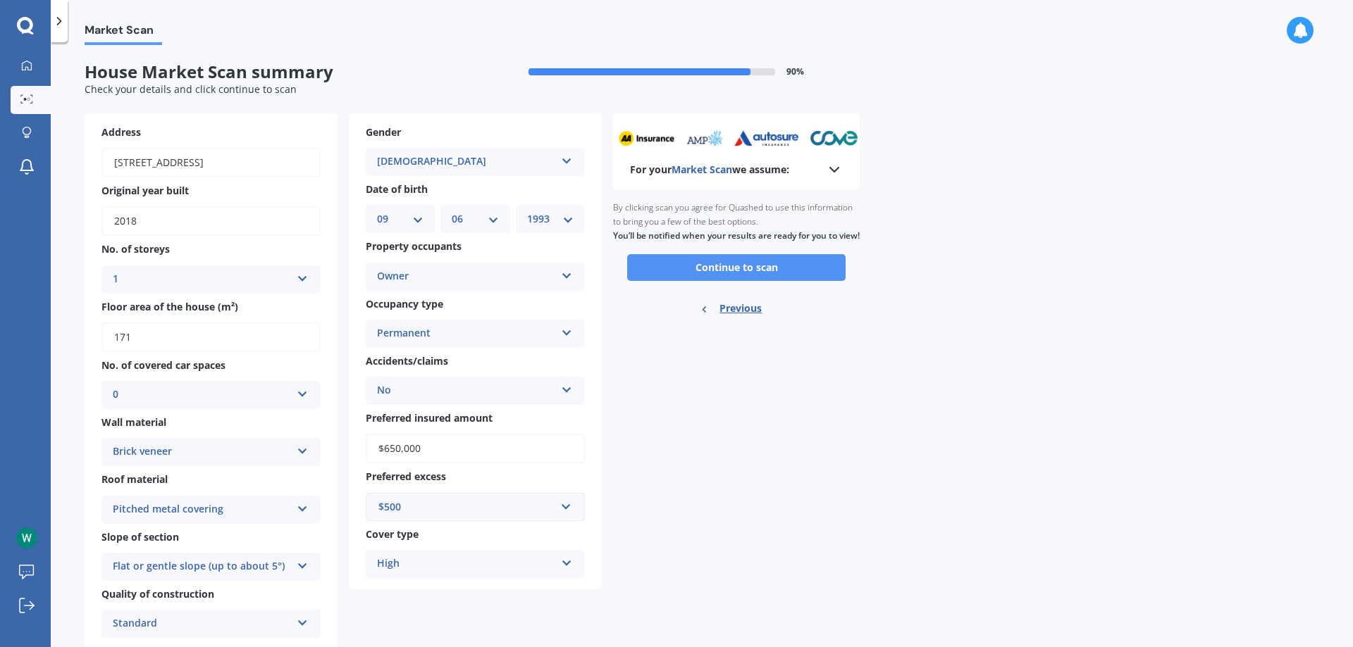
click at [674, 272] on button "Continue to scan" at bounding box center [736, 267] width 218 height 27
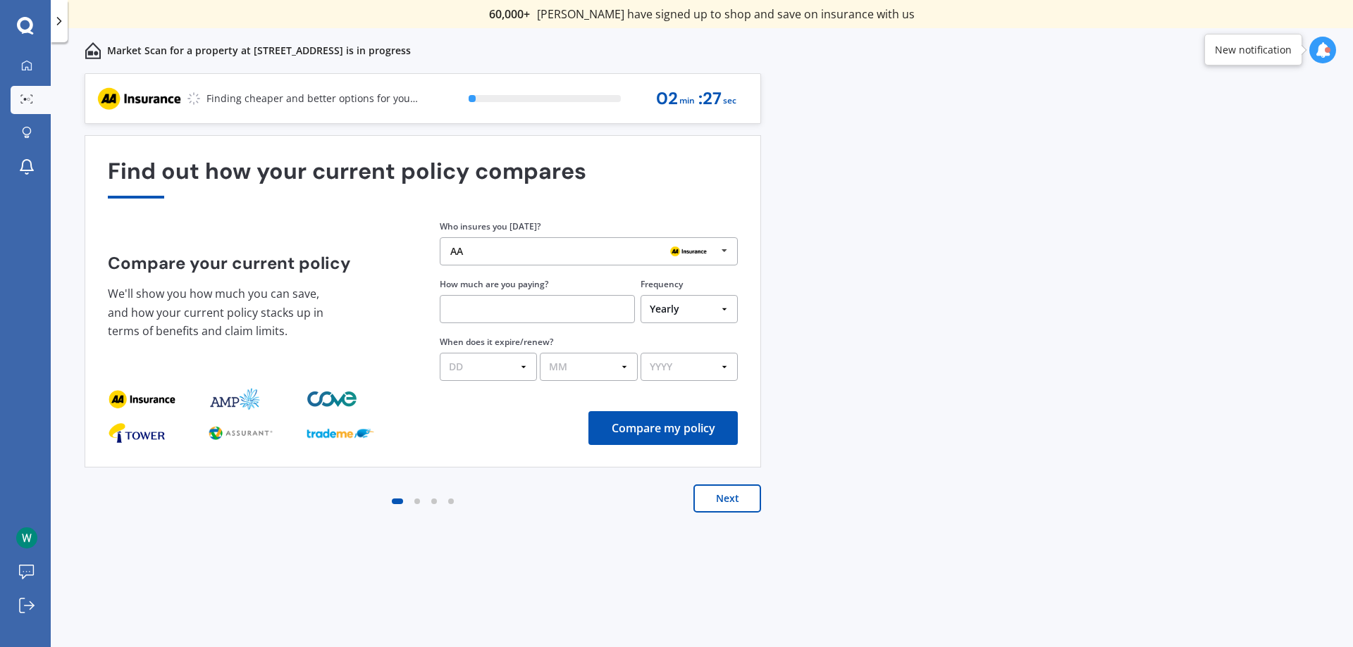
click at [531, 245] on div "AA AA Tower AMI State AMP ANZ ASB BNZ Trade Me Insurance Westpac Other" at bounding box center [589, 251] width 298 height 28
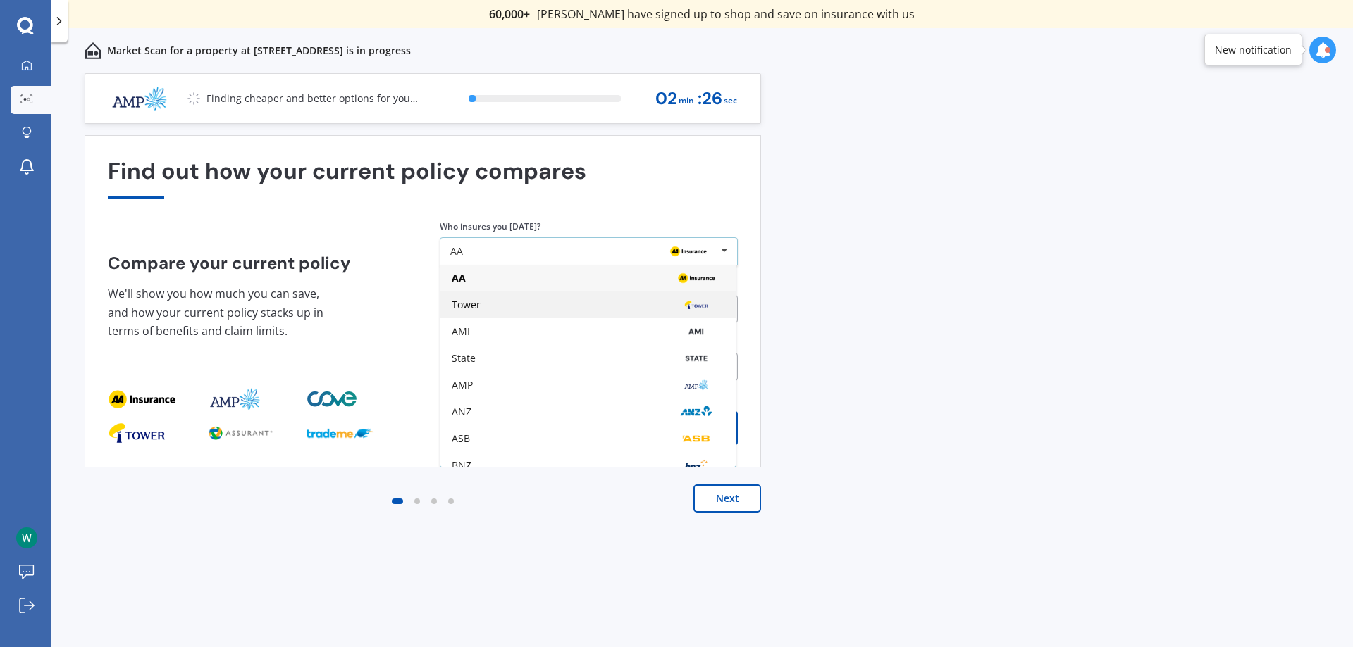
click at [528, 300] on div "Tower" at bounding box center [588, 304] width 273 height 11
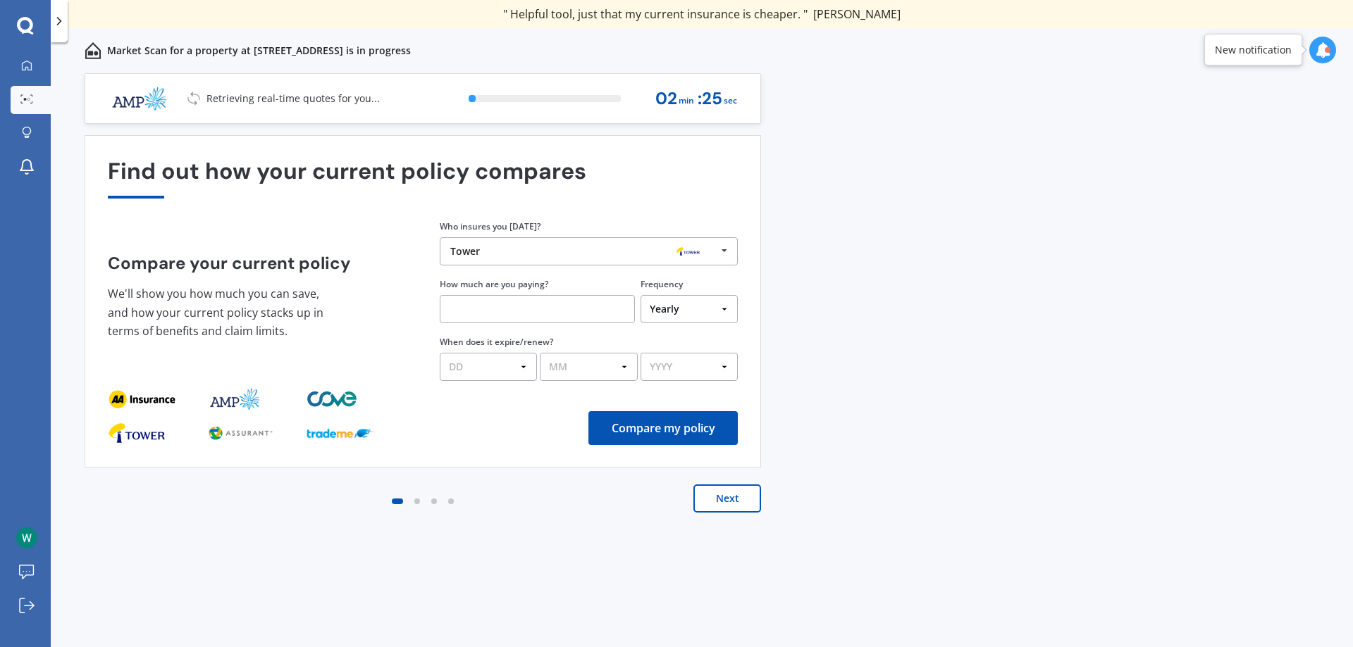
click at [523, 303] on input "text" at bounding box center [537, 309] width 195 height 28
type input "$2,000.00"
click at [505, 362] on select "DD 01 02 03 04 05 06 07 08 09 10 11 12 13 14 15 16 17 18 19 20 21 22 23 24 25 2…" at bounding box center [488, 367] width 97 height 28
click at [440, 353] on select "DD 01 02 03 04 05 06 07 08 09 10 11 12 13 14 15 16 17 18 19 20 21 22 23 24 25 2…" at bounding box center [488, 367] width 97 height 28
drag, startPoint x: 504, startPoint y: 241, endPoint x: 489, endPoint y: 361, distance: 121.5
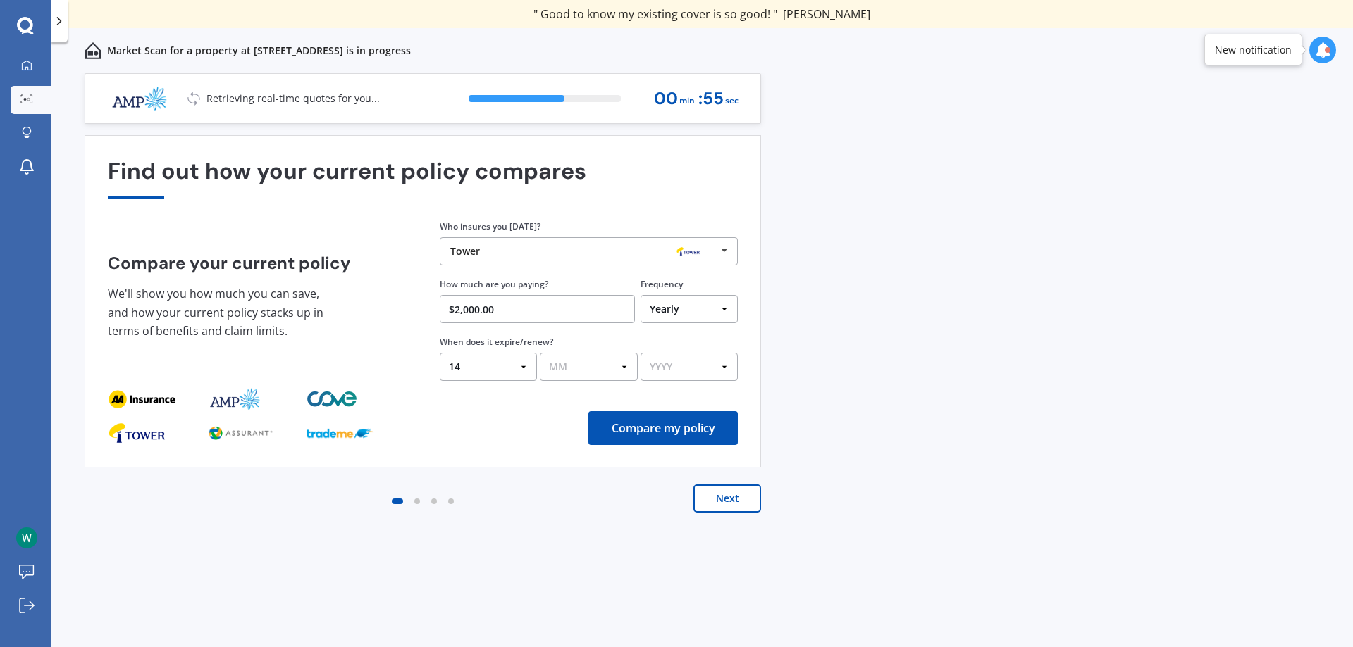
click at [489, 361] on div "Who insures you [DATE]? [GEOGRAPHIC_DATA] ANZ ASB BNZ Trade Me Insurance Westpa…" at bounding box center [589, 300] width 298 height 162
click at [489, 361] on select "DD 01 02 03 04 05 06 07 08 09 10 11 12 13 14 15 16 17 18 19 20 21 22 23 24 25 2…" at bounding box center [488, 367] width 97 height 28
select select "13"
click at [440, 353] on select "DD 01 02 03 04 05 06 07 08 09 10 11 12 13 14 15 16 17 18 19 20 21 22 23 24 25 2…" at bounding box center [488, 367] width 97 height 28
click at [566, 359] on select "MM 01 02 03 04 05 06 07 08 09 10 11 12" at bounding box center [588, 367] width 97 height 28
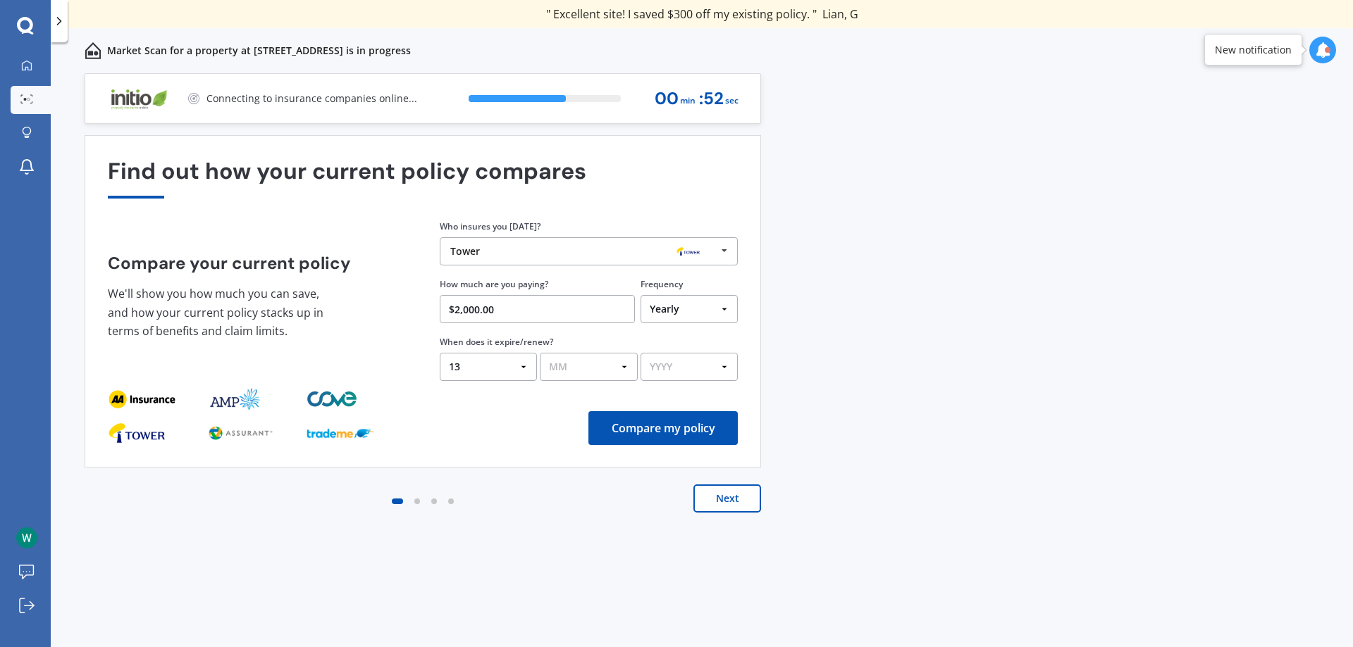
select select "09"
click at [540, 353] on select "MM 01 02 03 04 05 06 07 08 09 10 11 12" at bounding box center [588, 367] width 97 height 28
click at [698, 356] on select "YYYY 2026 2025 2024" at bounding box center [688, 367] width 97 height 28
select select "2026"
click at [640, 353] on select "YYYY 2026 2025 2024" at bounding box center [688, 367] width 97 height 28
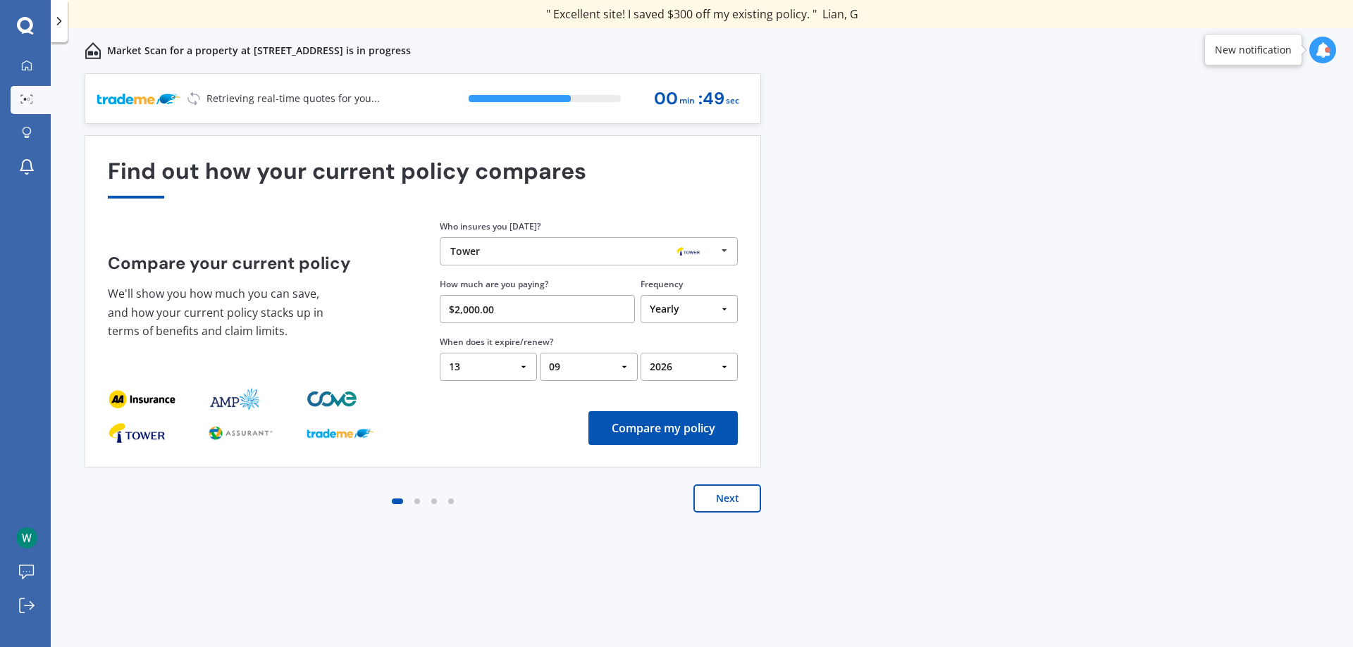
click at [834, 409] on div "Previous 60,000+ Kiwis have signed up to shop and save on insurance with us " H…" at bounding box center [702, 375] width 1302 height 605
click at [653, 430] on button "Compare my policy" at bounding box center [662, 428] width 149 height 34
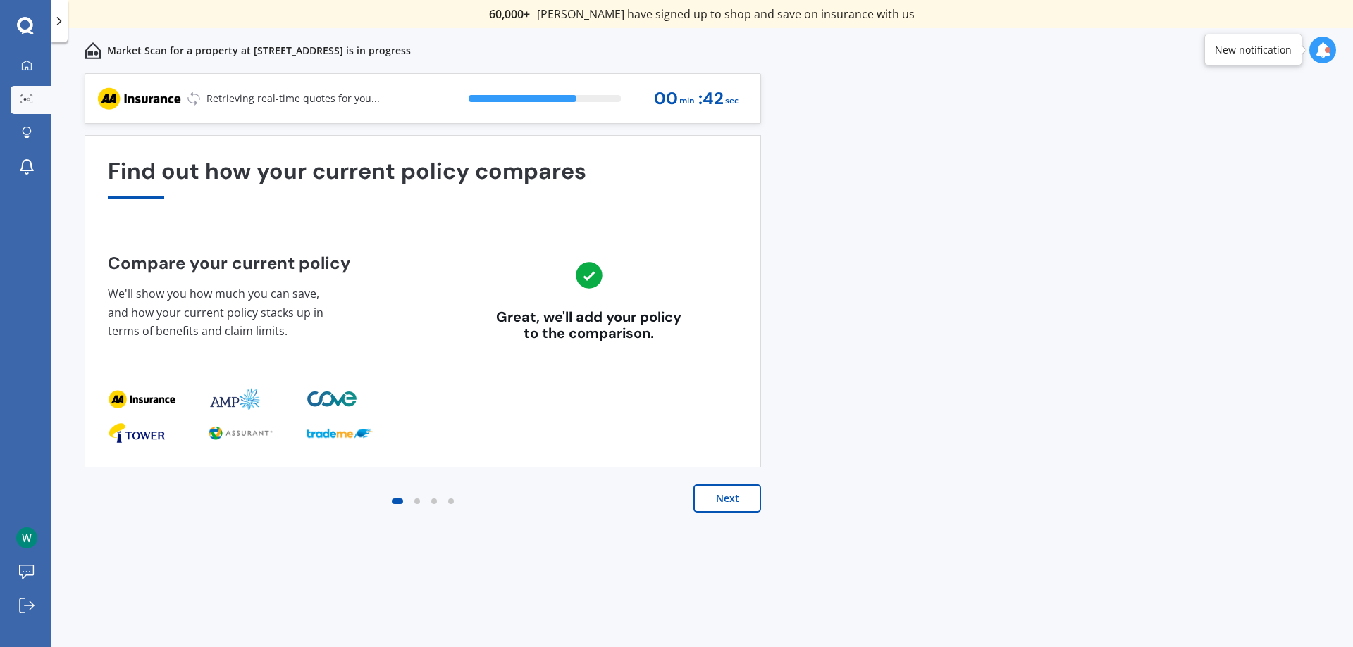
click at [545, 397] on div "Find out how your current policy compares Compare your current policy We'll sho…" at bounding box center [423, 302] width 630 height 286
click at [718, 500] on button "Next" at bounding box center [727, 499] width 68 height 28
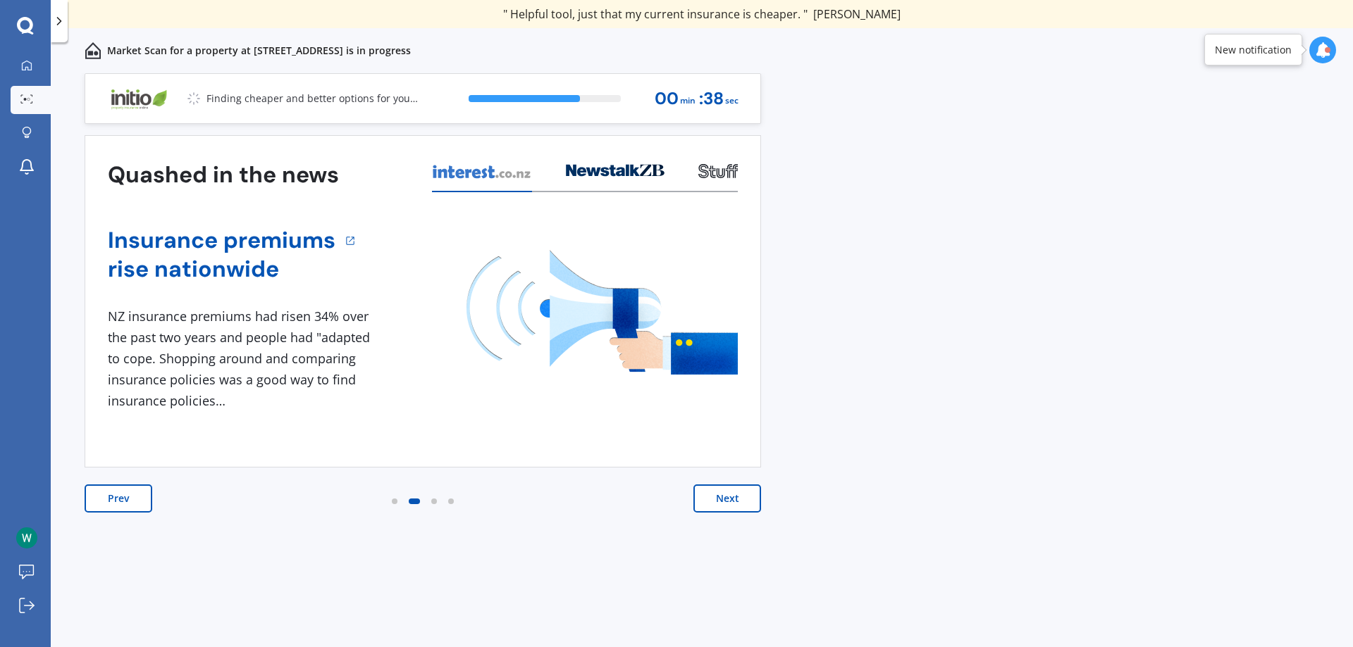
click at [716, 497] on button "Next" at bounding box center [727, 499] width 68 height 28
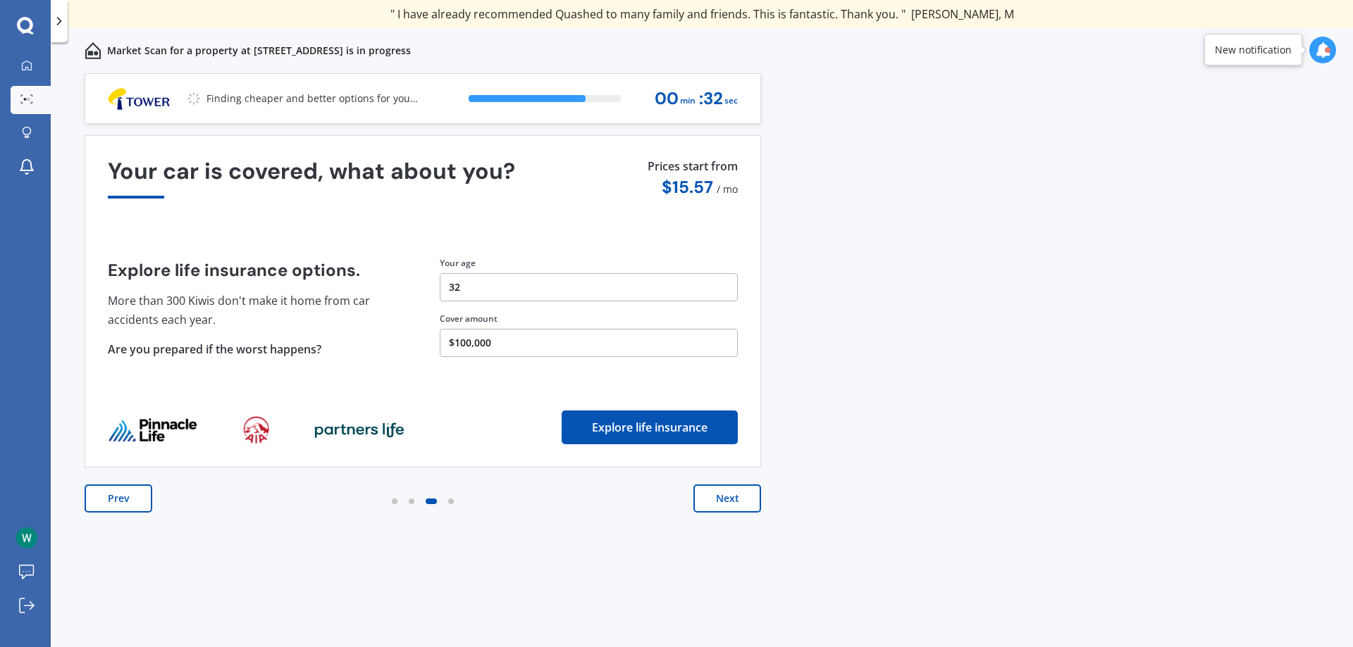
click at [716, 497] on button "Next" at bounding box center [727, 499] width 68 height 28
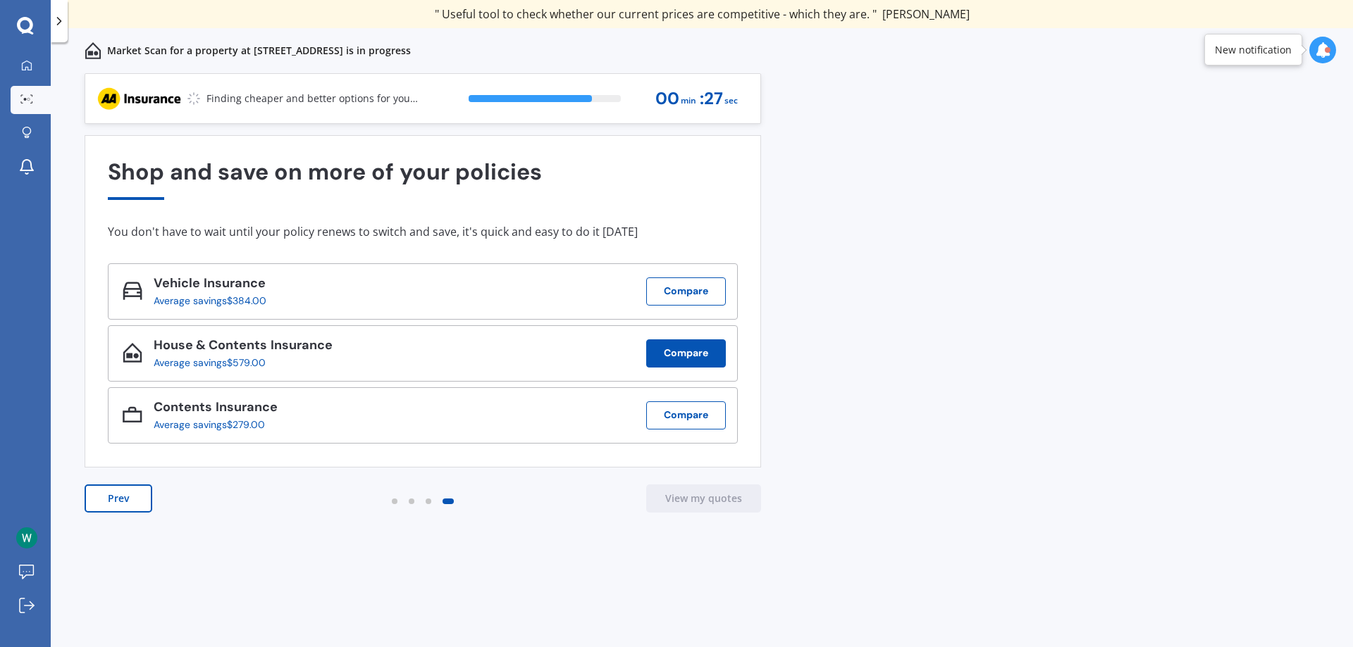
click at [681, 352] on button "Compare" at bounding box center [686, 354] width 80 height 28
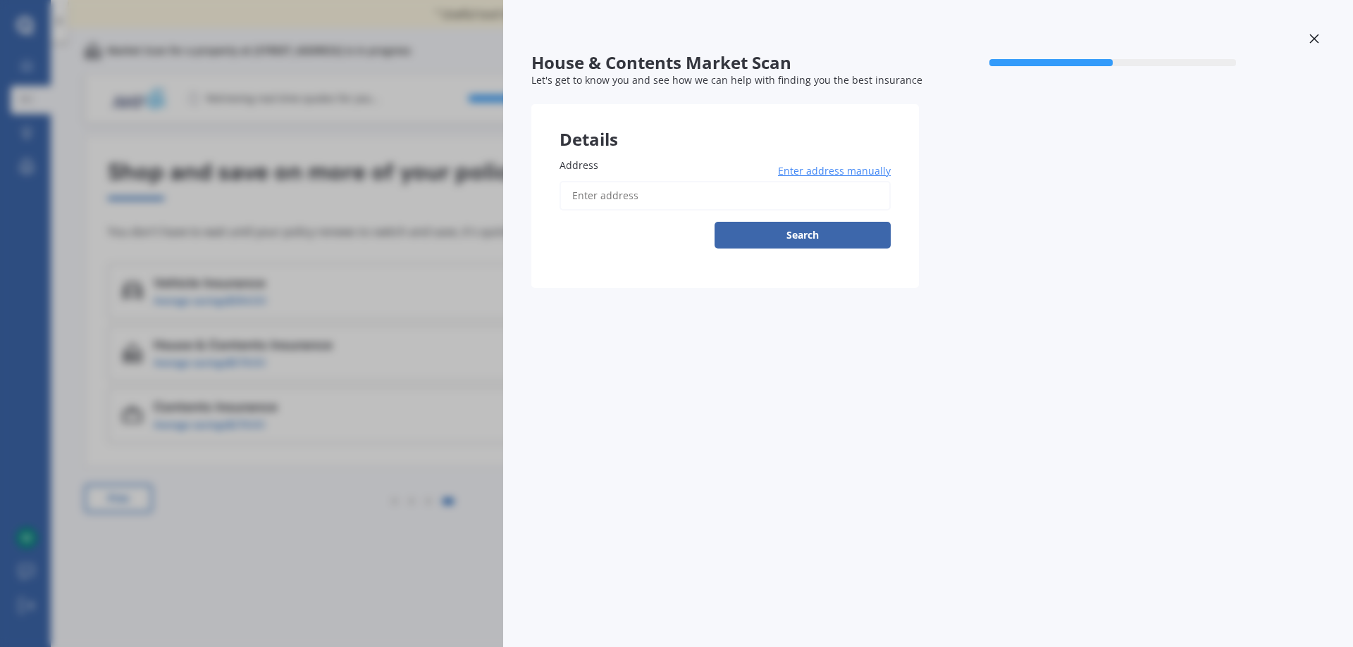
click at [375, 256] on div "House & Contents Market Scan 50 % Let's get to know you and see how we can help…" at bounding box center [676, 323] width 1353 height 647
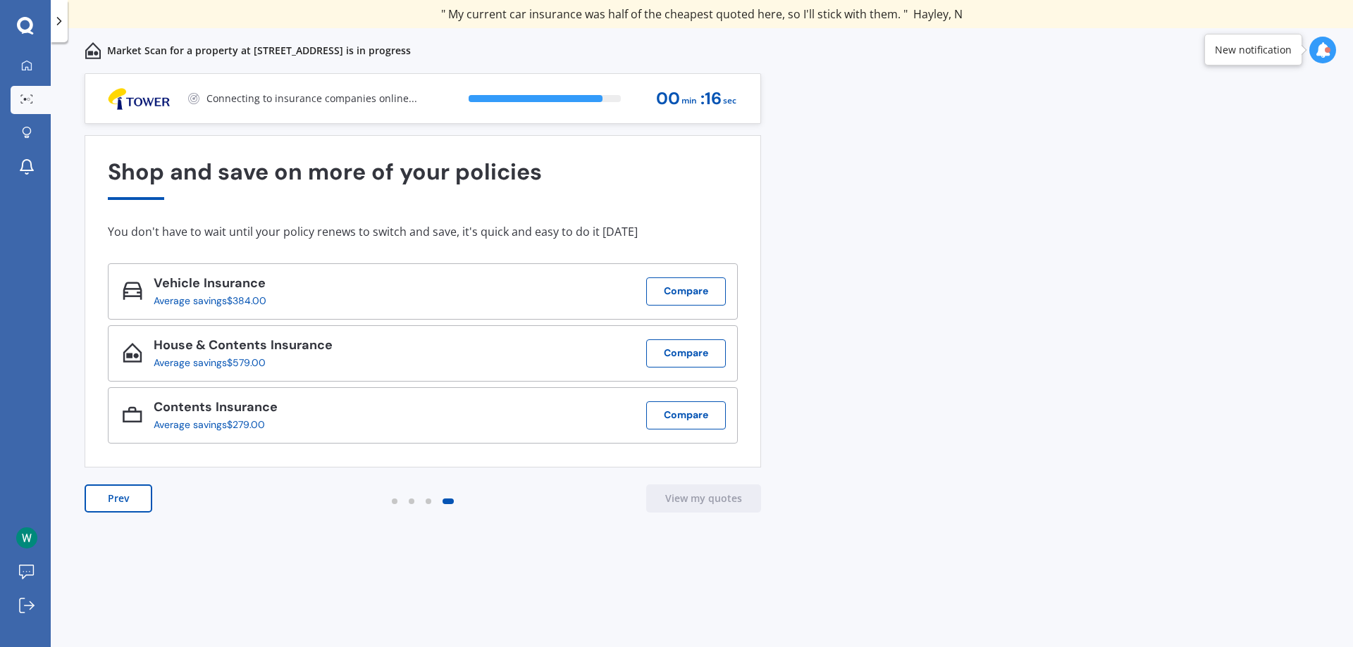
click at [64, 18] on icon at bounding box center [59, 21] width 14 height 14
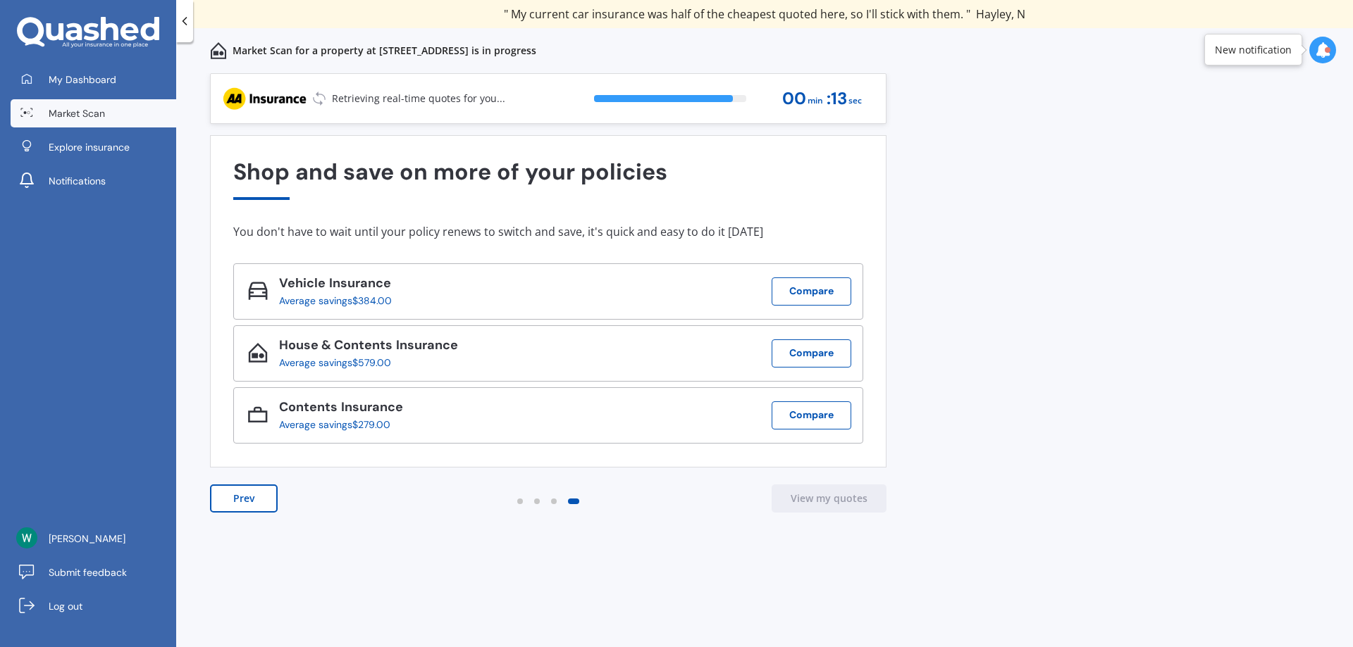
click at [185, 20] on icon at bounding box center [185, 21] width 14 height 14
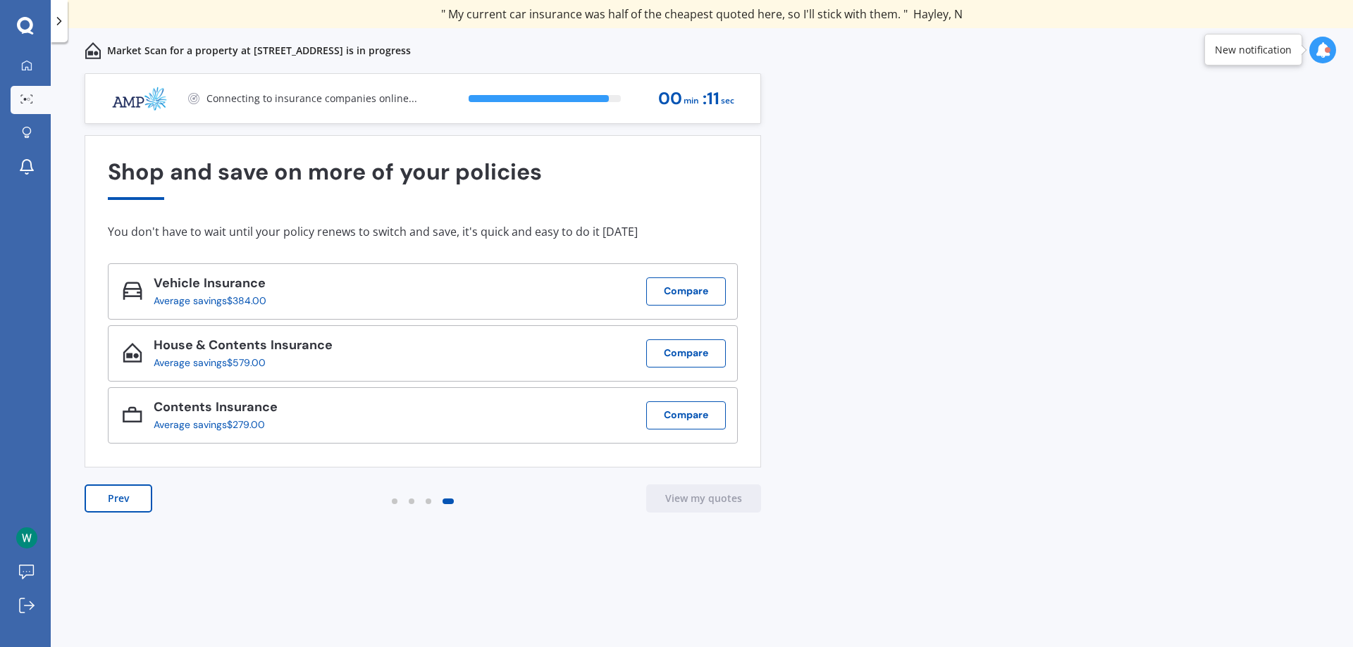
click at [1286, 51] on div "New notification" at bounding box center [1253, 50] width 77 height 14
click at [1307, 51] on div "New notification" at bounding box center [1256, 50] width 105 height 32
click at [1317, 49] on icon at bounding box center [1322, 49] width 15 height 15
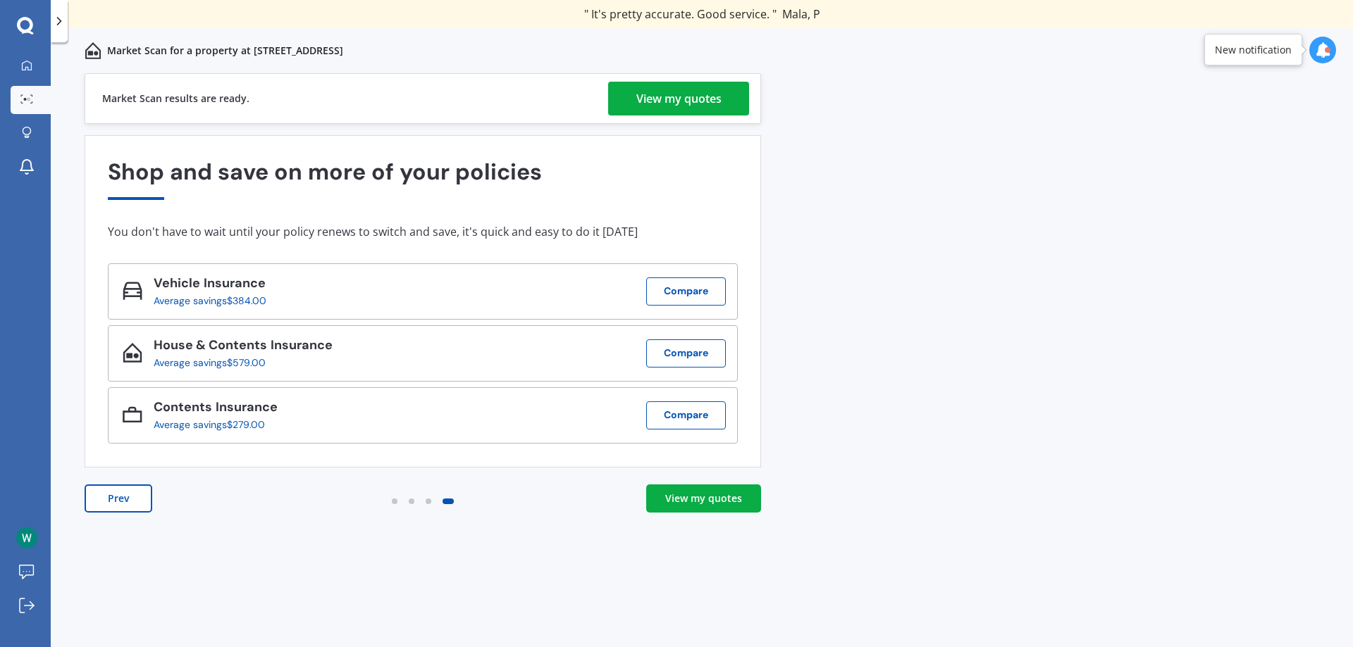
click at [751, 502] on link "View my quotes" at bounding box center [703, 499] width 115 height 28
